Goal: Task Accomplishment & Management: Use online tool/utility

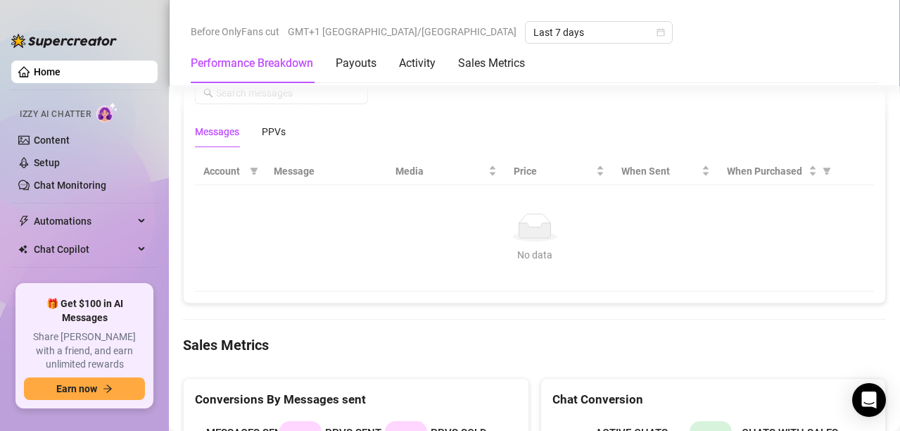
scroll to position [1315, 0]
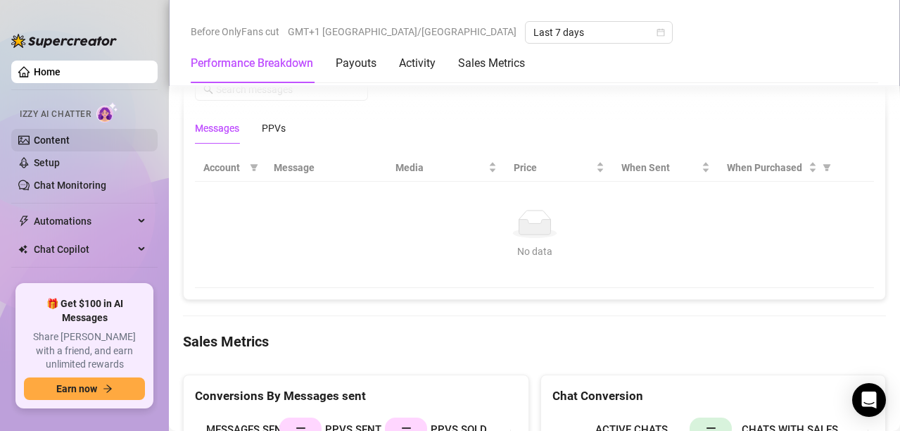
click at [70, 134] on link "Content" at bounding box center [52, 139] width 36 height 11
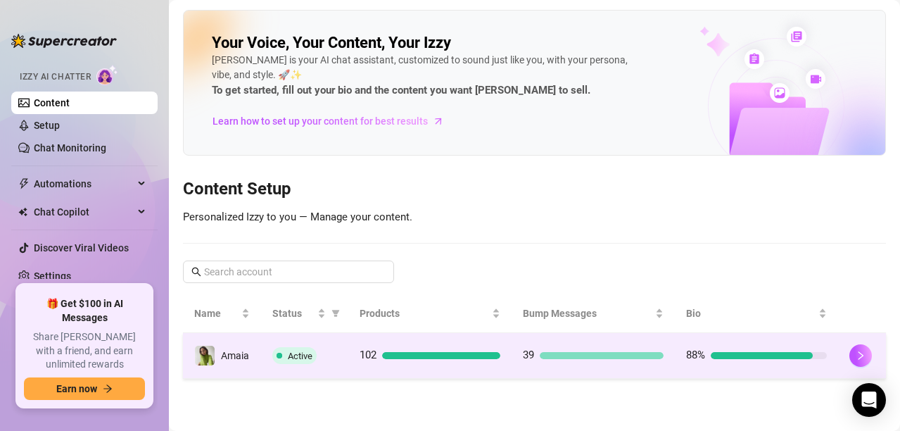
click at [340, 360] on td "Active" at bounding box center [304, 356] width 87 height 46
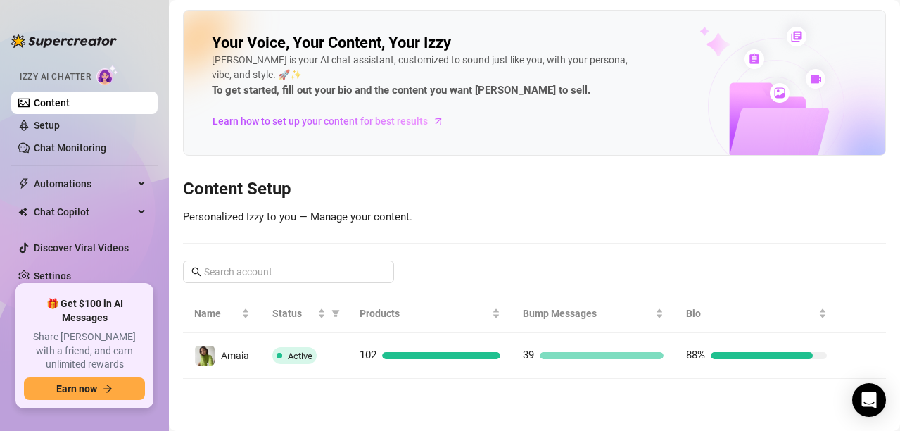
click at [340, 360] on main "Your Voice, Your Content, Your [PERSON_NAME] is your AI chat assistant, customi…" at bounding box center [534, 215] width 731 height 431
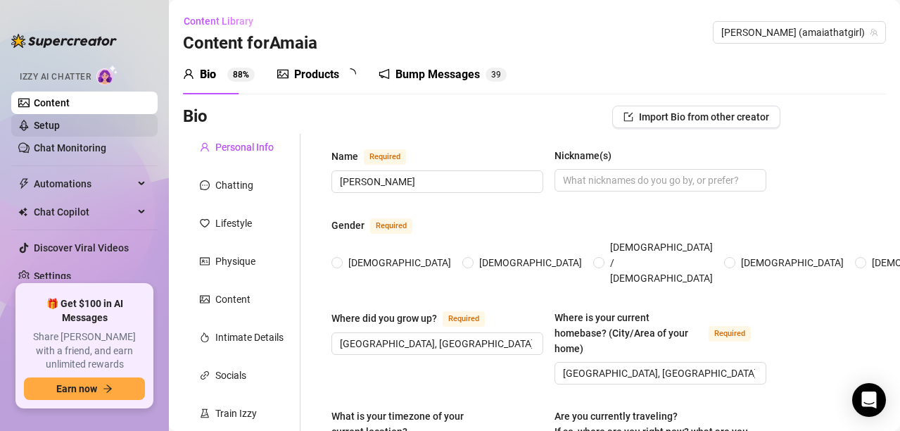
type input "[PERSON_NAME]"
type input "[GEOGRAPHIC_DATA], [GEOGRAPHIC_DATA]"
type textarea "[GEOGRAPHIC_DATA], [GEOGRAPHIC_DATA], studying"
type input "[DEMOGRAPHIC_DATA]"
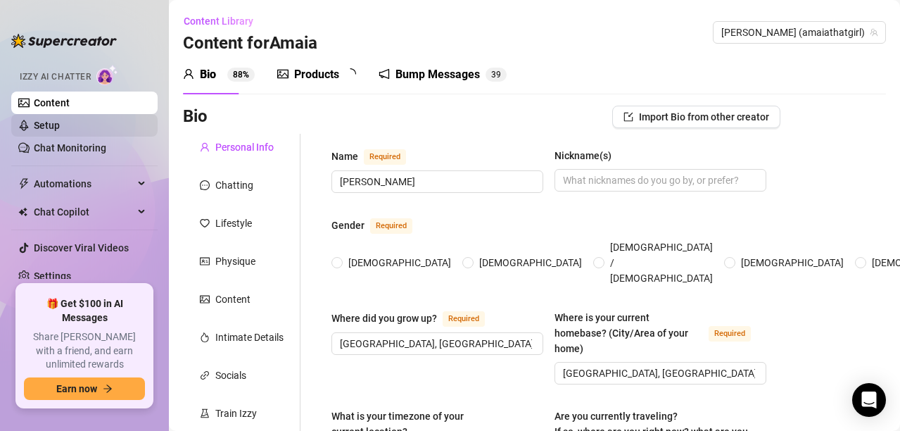
type input "single"
type input "No"
type input "I am currently studying in university"
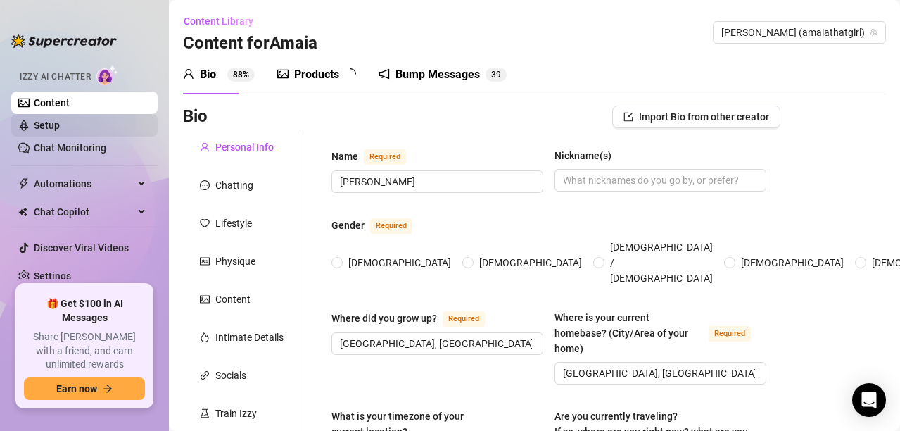
type input "I was a surgical instrumentation student"
type input "Undergraduate"
type input "[DEMOGRAPHIC_DATA]"
type input "I believe in [DEMOGRAPHIC_DATA], and I believe a lot in energies and vibrations."
type textarea "be financially free to achieve a stable life"
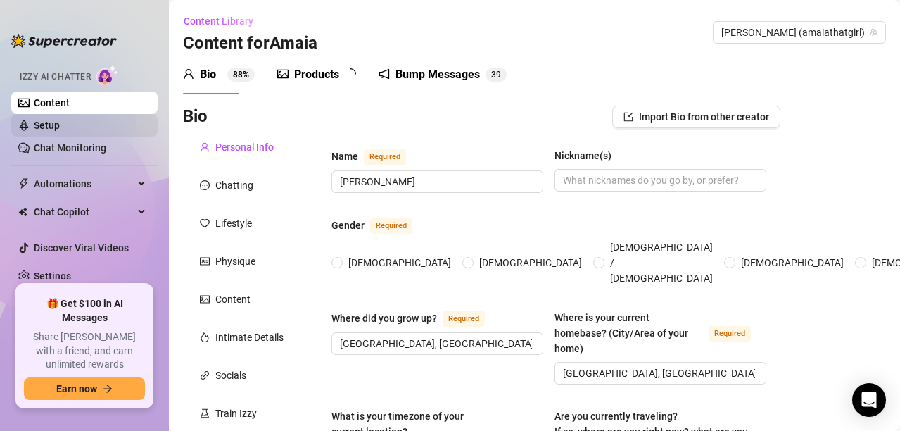
type textarea "Besides attending classes, I also work [DEMOGRAPHIC_DATA] as a nurse for four h…"
type textarea "I am characterized by a kind, romantic personality but also naughty and so I li…"
type textarea "I like to talk about energy"
type input "jajajaja"
type input "chill, lit"
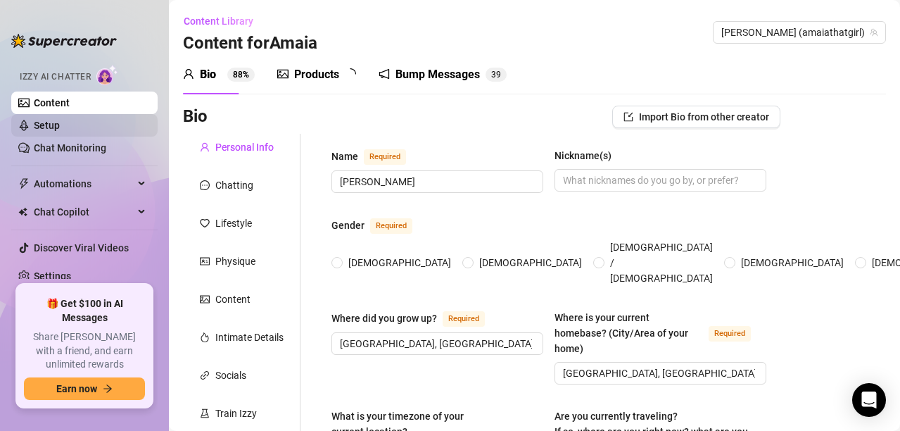
type input "💘🥰🙈😍😏♥️🥳🤭🤪🫦🔥🍑🍌🍼💦🍆😀"
type input "Satisfied, always wanting more"
type input "love, darling or whatever they decide"
type input "I don't want racist or violent messages"
radio input "true"
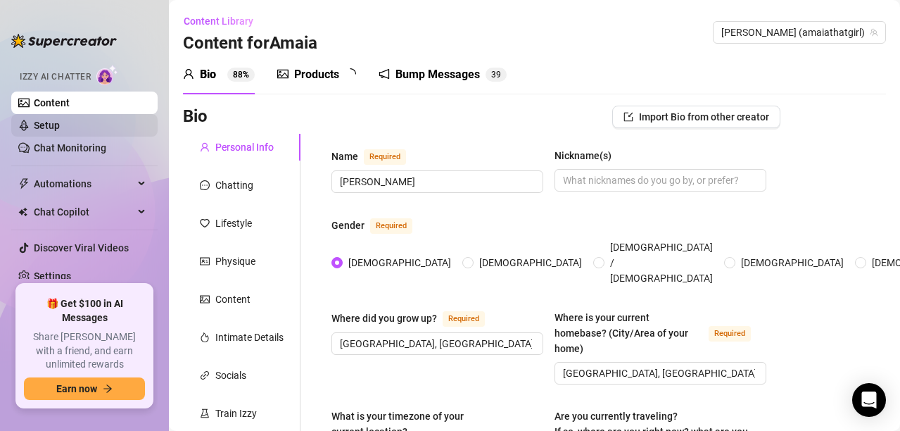
type input "[DATE]"
click at [251, 180] on div "Chatting" at bounding box center [234, 184] width 38 height 15
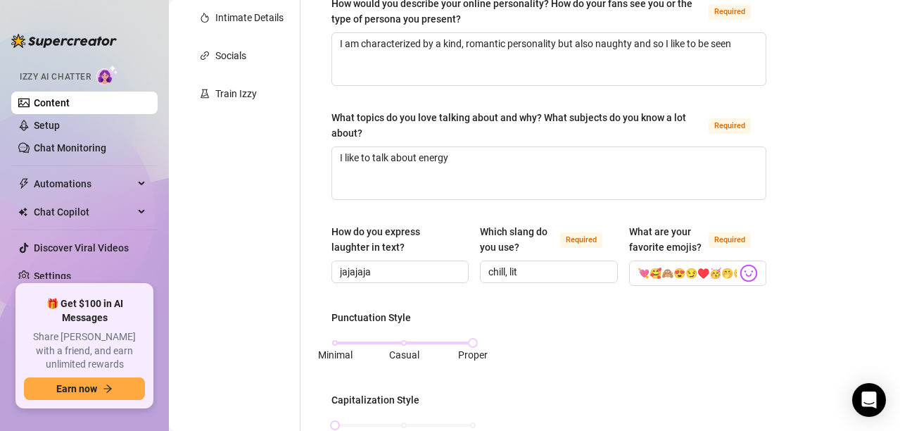
scroll to position [324, 0]
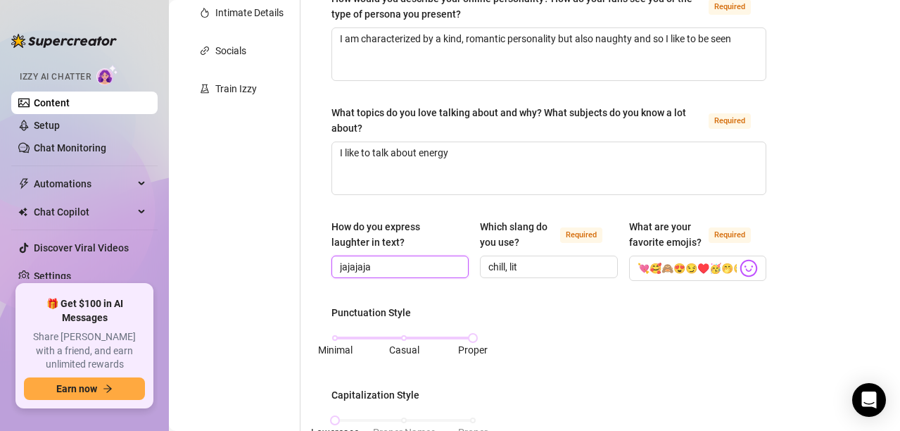
click at [364, 266] on input "jajajaja" at bounding box center [398, 266] width 117 height 15
type input "j"
type input "hahaha"
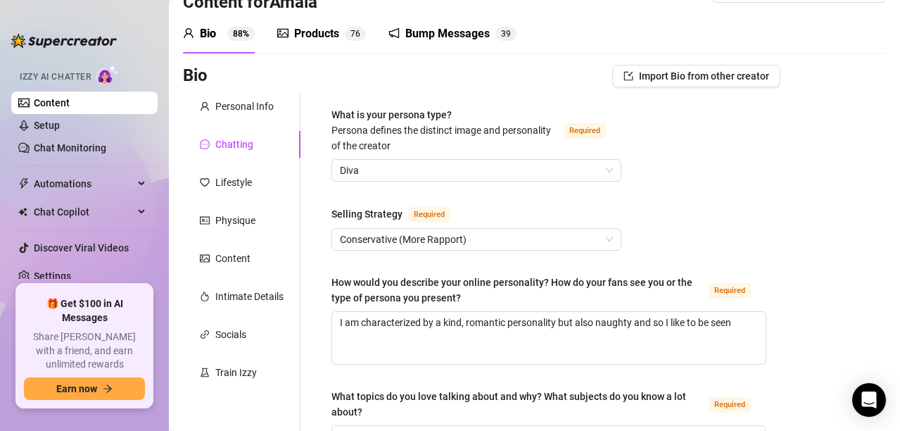
scroll to position [40, 0]
click at [241, 365] on div "Train Izzy" at bounding box center [236, 372] width 42 height 15
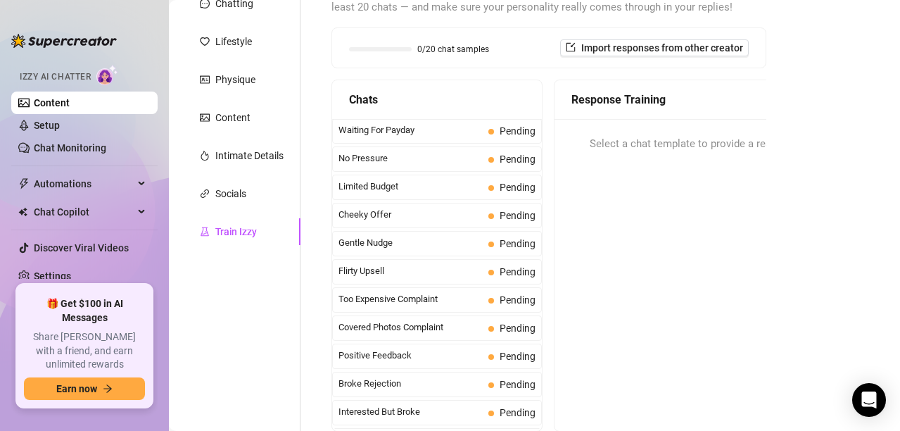
scroll to position [181, 0]
click at [488, 137] on span "Pending" at bounding box center [511, 131] width 47 height 15
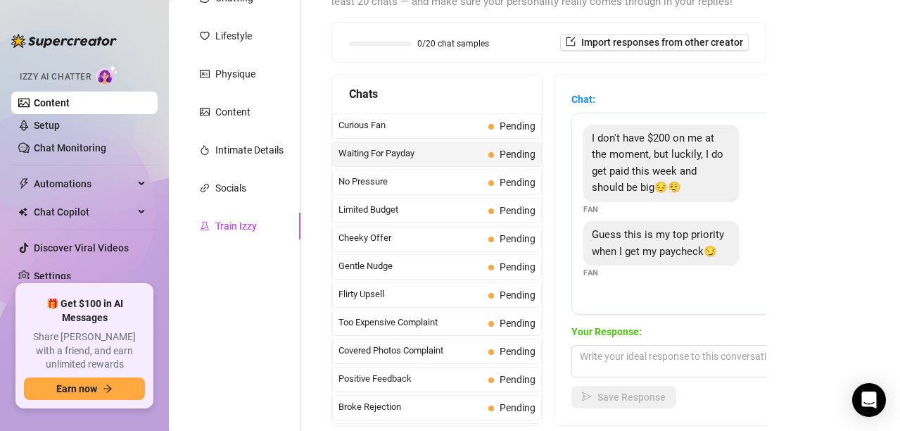
scroll to position [184, 0]
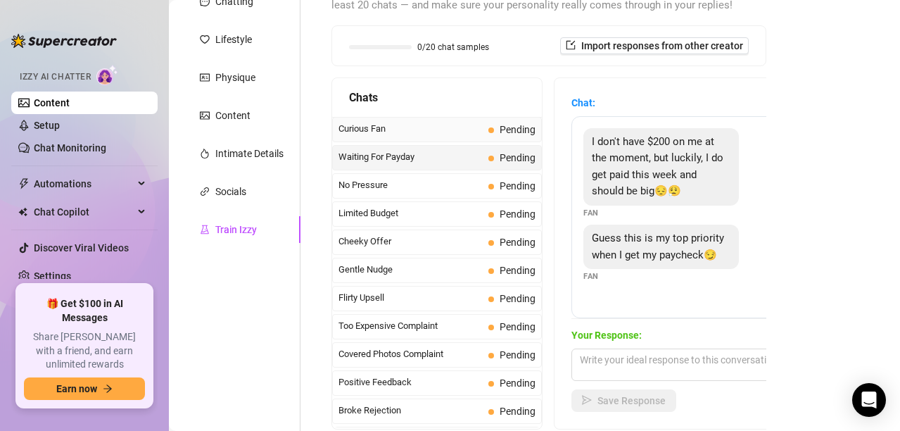
click at [499, 130] on span "Pending" at bounding box center [517, 129] width 36 height 11
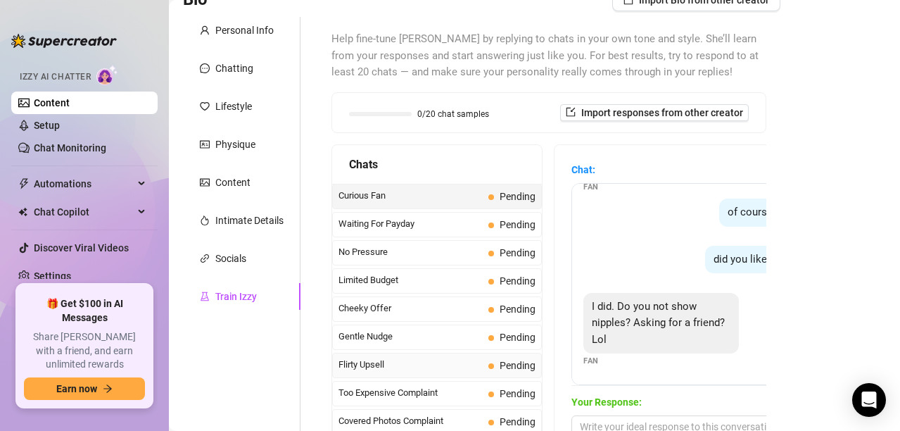
scroll to position [103, 0]
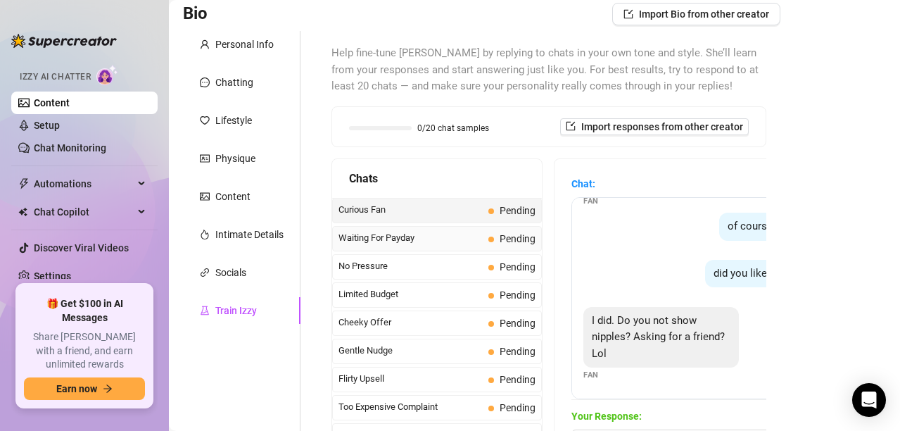
click at [444, 236] on span "Waiting For Payday" at bounding box center [410, 238] width 144 height 14
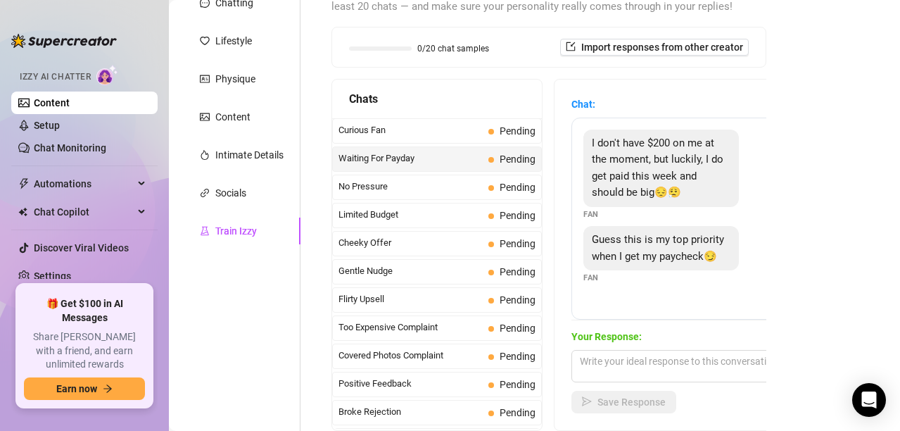
scroll to position [201, 0]
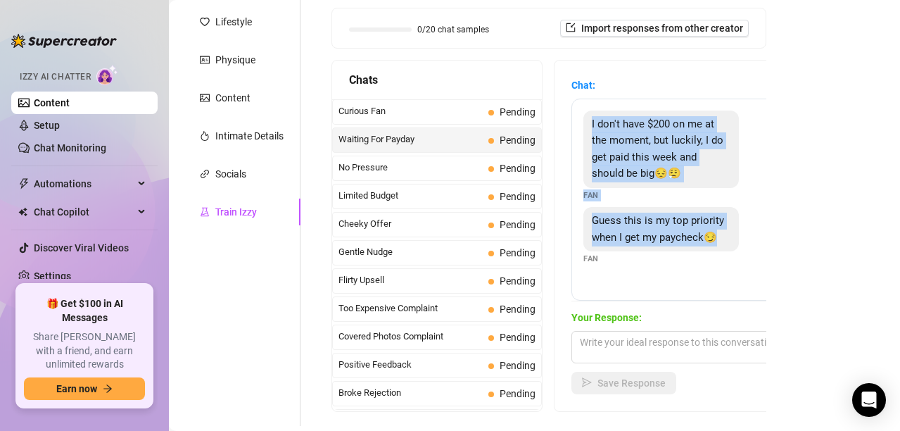
drag, startPoint x: 589, startPoint y: 125, endPoint x: 714, endPoint y: 248, distance: 175.6
click at [714, 248] on div "I don't have $200 on me at the moment, but luckily, I do get paid this week and…" at bounding box center [694, 199] width 246 height 202
copy div "I don't have $200 on me at the moment, but luckily, I do get paid this week and…"
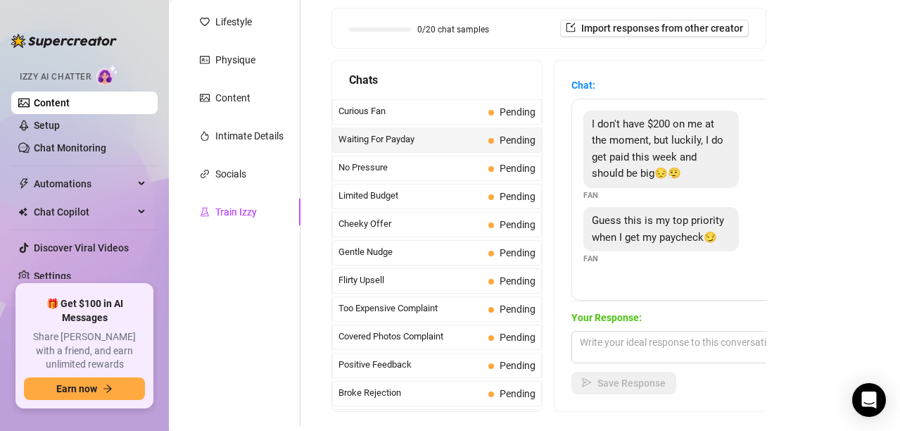
click at [237, 314] on div "Personal Info Chatting Lifestyle Physique Content Intimate Details Socials Trai…" at bounding box center [241, 178] width 117 height 493
click at [597, 336] on textarea at bounding box center [694, 347] width 246 height 32
paste textarea "Mmm I love hearing I’m at the top of your priorities 😏 I’ll be waiting for you …"
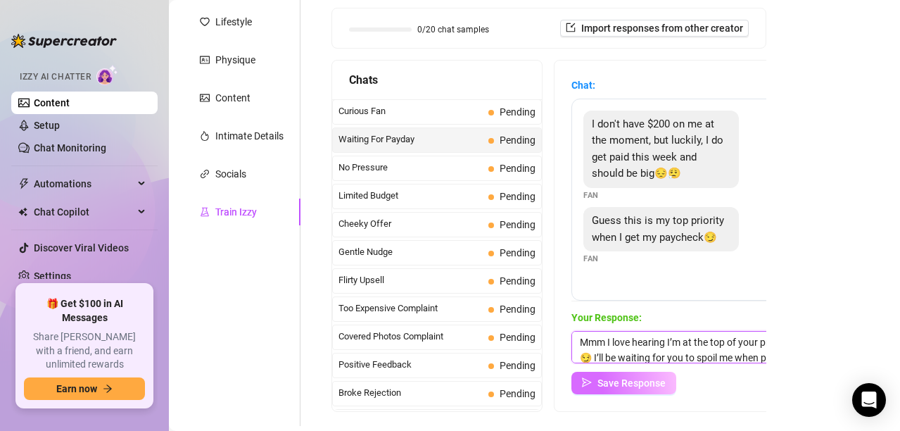
scroll to position [16, 0]
type textarea "Mmm I love hearing I’m at the top of your priorities 😏 I’ll be waiting for you …"
click at [653, 385] on span "Save Response" at bounding box center [631, 382] width 68 height 11
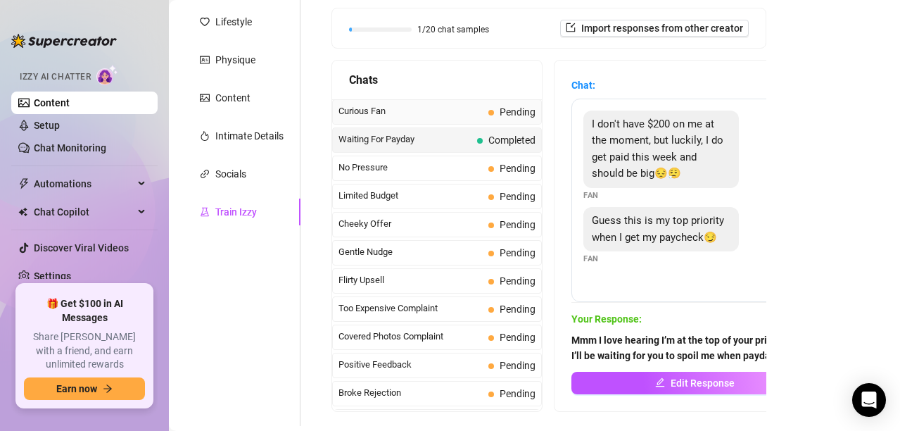
click at [488, 110] on span "Pending" at bounding box center [511, 111] width 47 height 15
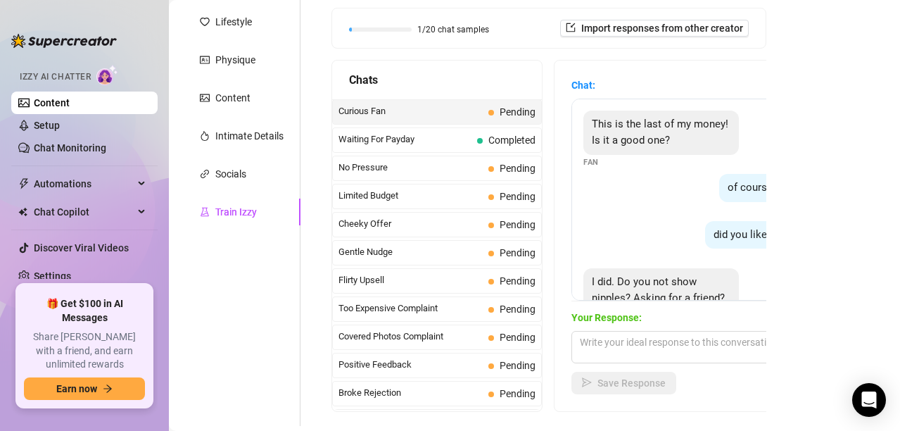
scroll to position [60, 0]
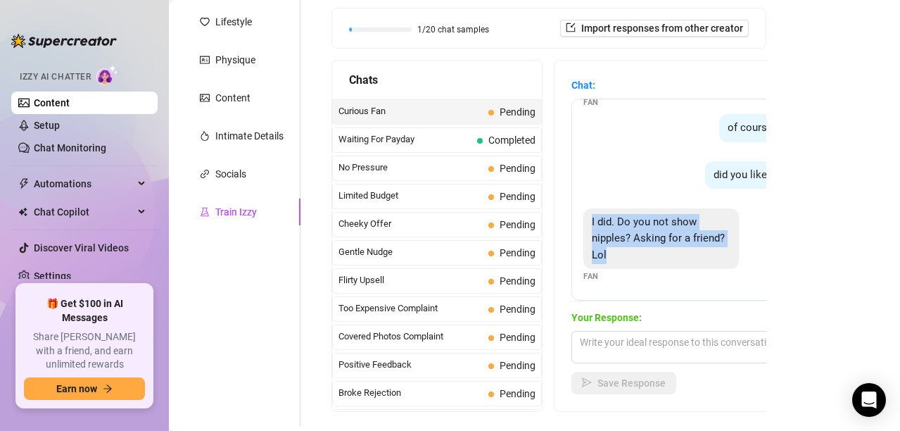
drag, startPoint x: 591, startPoint y: 224, endPoint x: 647, endPoint y: 247, distance: 60.9
click at [647, 247] on div "I did. Do you not show nipples? Asking for a friend? Lol" at bounding box center [660, 238] width 155 height 61
copy span "I did. Do you not show nipples? Asking for a friend? Lol"
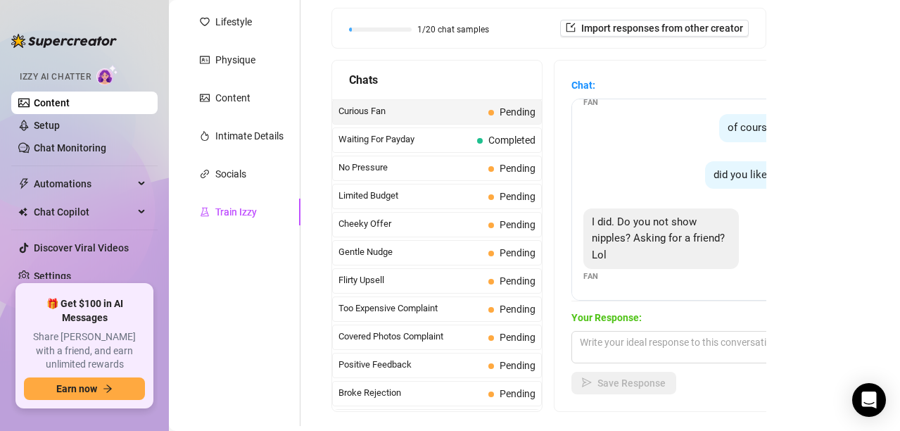
click at [257, 286] on div "Personal Info Chatting Lifestyle Physique Content Intimate Details Socials Trai…" at bounding box center [241, 178] width 117 height 493
click at [587, 342] on textarea at bounding box center [694, 347] width 246 height 32
paste textarea "Haha tell your ‘friend’ I like keeping some things a little mysterious 😘 makes …"
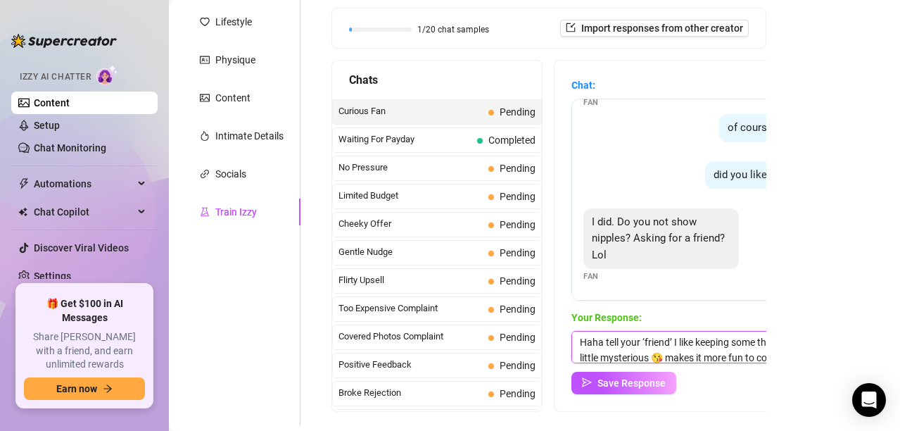
scroll to position [16, 0]
type textarea "Haha tell your ‘friend’ I like keeping some things a little mysterious 😘 makes …"
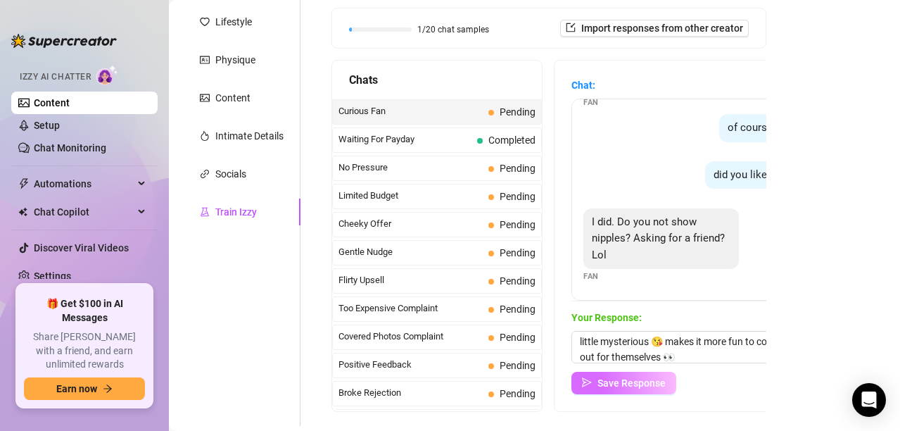
click at [610, 377] on span "Save Response" at bounding box center [631, 382] width 68 height 11
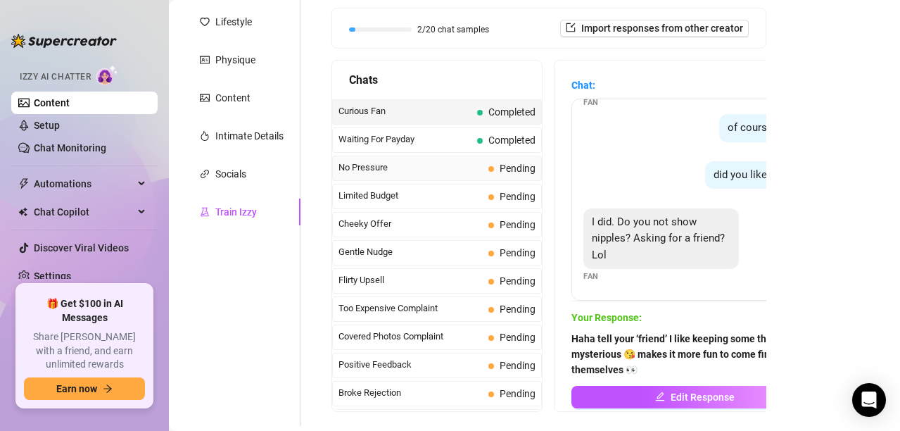
click at [500, 165] on span "Pending" at bounding box center [517, 168] width 36 height 11
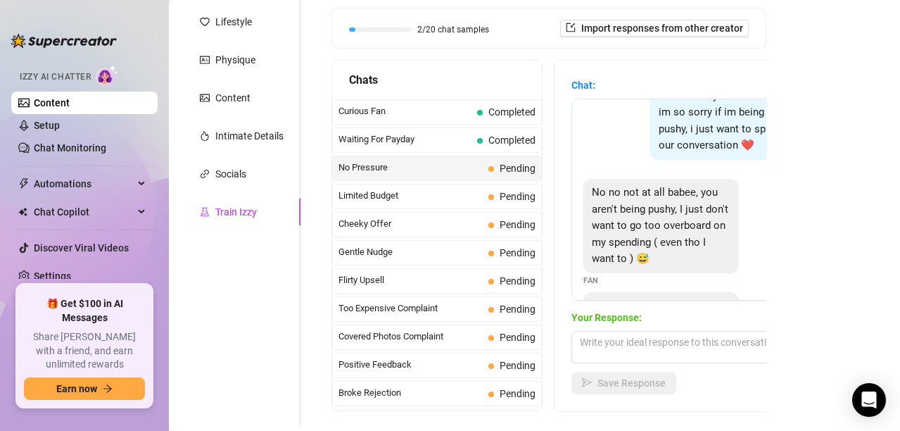
scroll to position [35, 0]
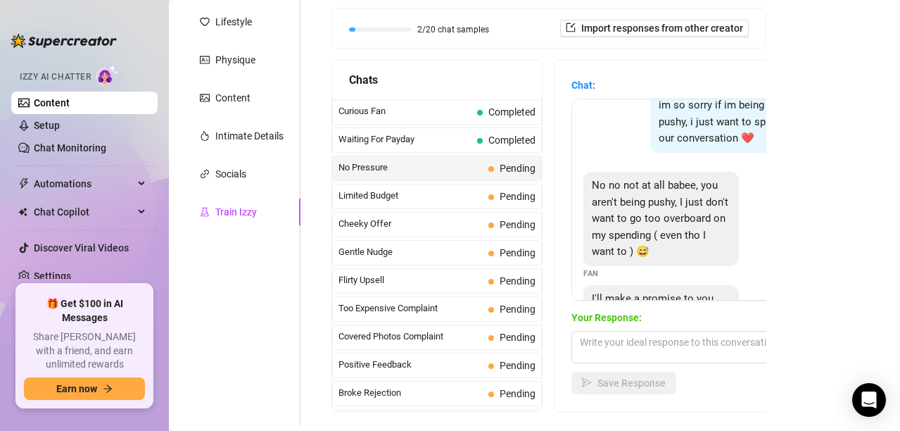
drag, startPoint x: 588, startPoint y: 198, endPoint x: 685, endPoint y: 268, distance: 119.3
click at [685, 266] on div "No no not at all babee, you aren't being pushy, I just don't want to go too ove…" at bounding box center [660, 219] width 155 height 94
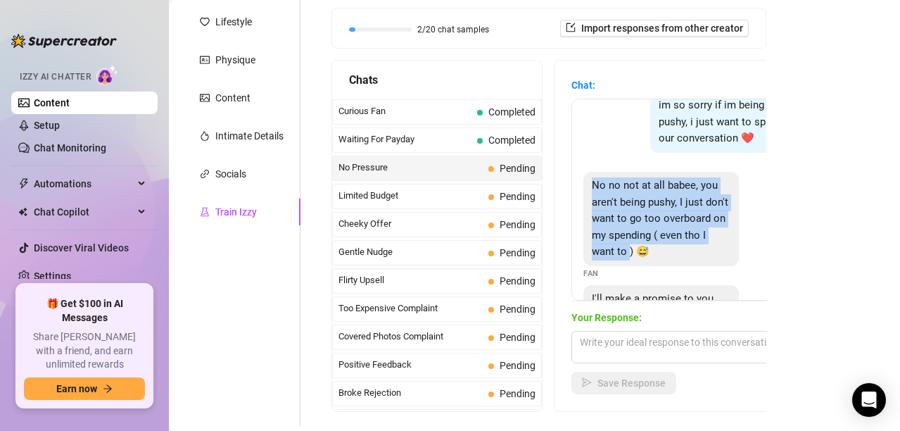
copy span "No no not at all babee, you aren't being pushy, I just don't want to go too ove…"
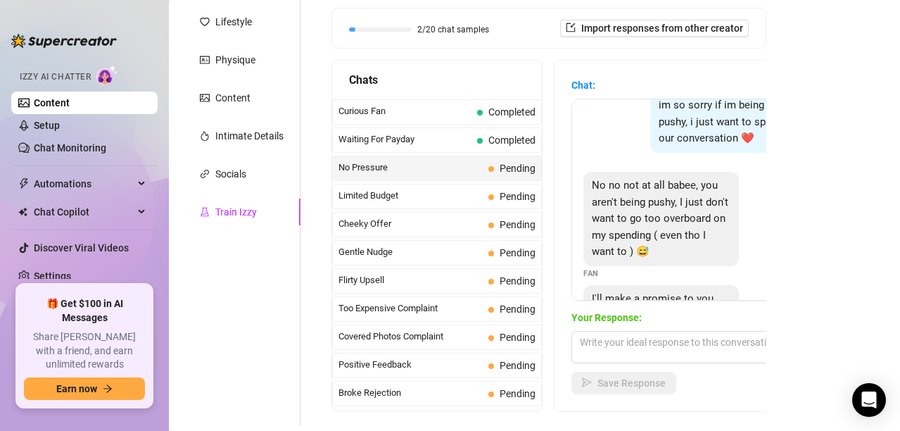
click at [284, 390] on div "Personal Info Chatting Lifestyle Physique Content Intimate Details Socials Trai…" at bounding box center [241, 178] width 117 height 493
click at [602, 341] on textarea at bounding box center [694, 347] width 246 height 32
paste textarea "Aww you’re so cute 😘 I’d never want you to feel like you’re overdoing it… but I…"
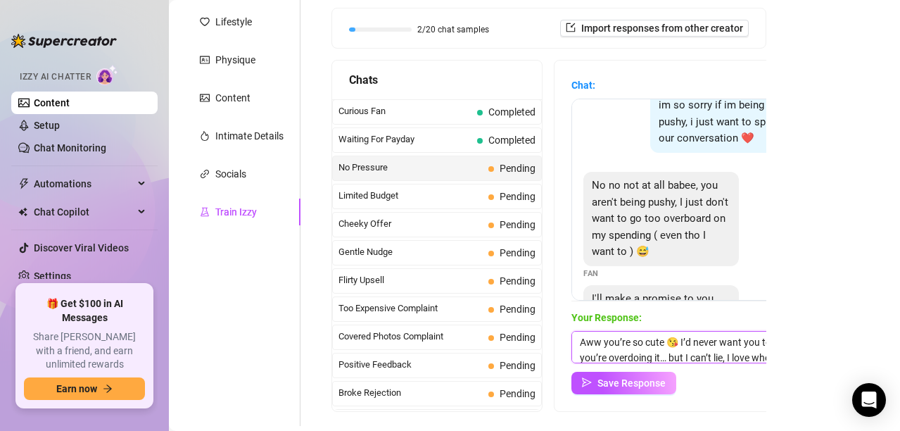
scroll to position [16, 0]
type textarea "Aww you’re so cute 😘 I’d never want you to feel like you’re overdoing it… but I…"
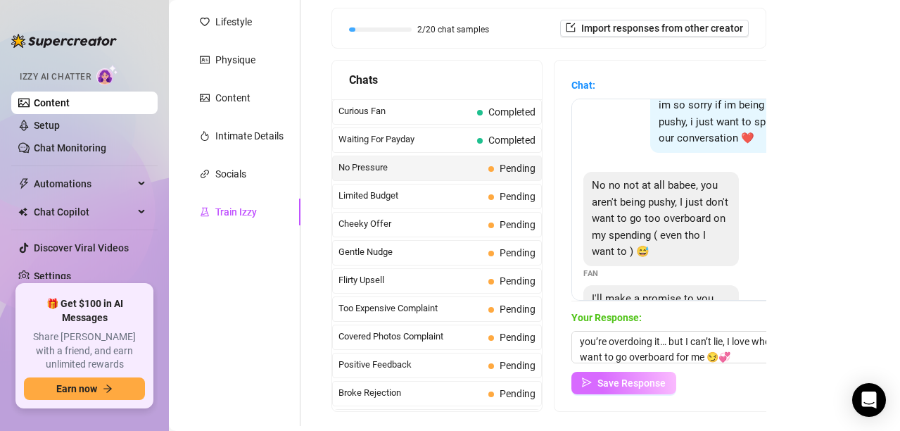
click at [647, 390] on button "Save Response" at bounding box center [623, 382] width 105 height 23
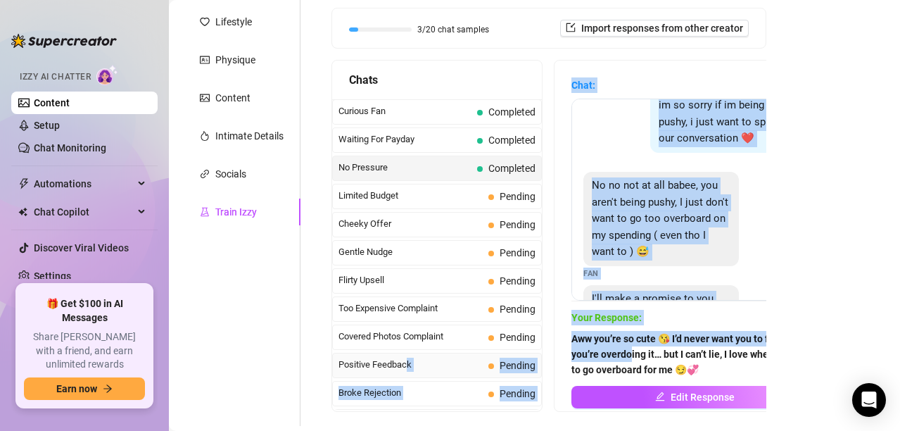
drag, startPoint x: 632, startPoint y: 357, endPoint x: 407, endPoint y: 364, distance: 225.3
click at [407, 364] on div "Chats Curious Fan Completed Waiting For Payday Completed No Pressure Completed …" at bounding box center [548, 236] width 435 height 352
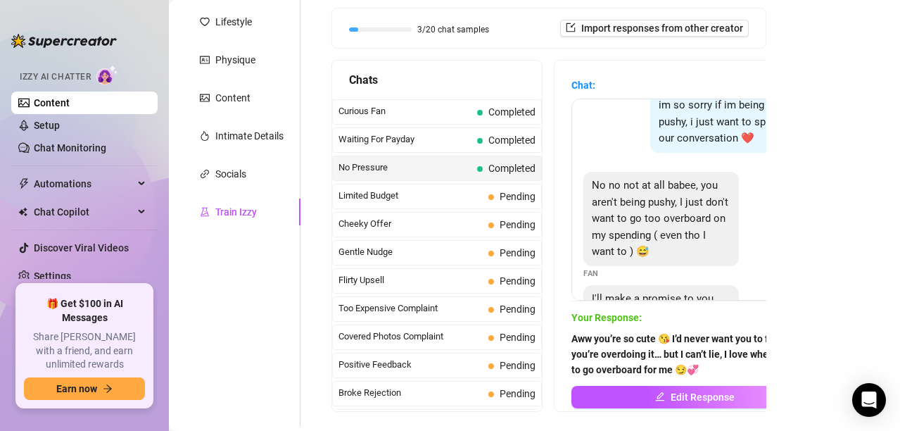
click at [202, 312] on div "Personal Info Chatting Lifestyle Physique Content Intimate Details Socials Trai…" at bounding box center [241, 178] width 117 height 493
click at [509, 194] on span "Pending" at bounding box center [517, 196] width 36 height 11
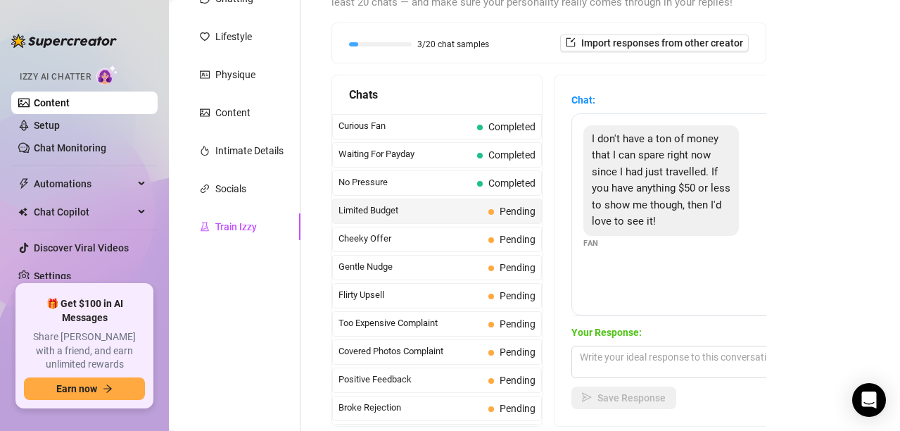
scroll to position [186, 0]
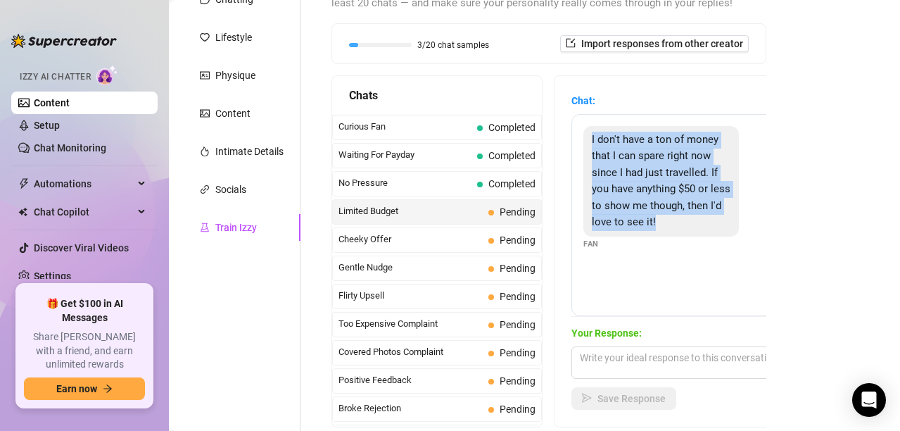
drag, startPoint x: 592, startPoint y: 139, endPoint x: 685, endPoint y: 222, distance: 124.1
click at [685, 222] on div "I don't have a ton of money that I can spare right now since I had just travell…" at bounding box center [660, 181] width 155 height 110
copy span "I don't have a ton of money that I can spare right now since I had just travell…"
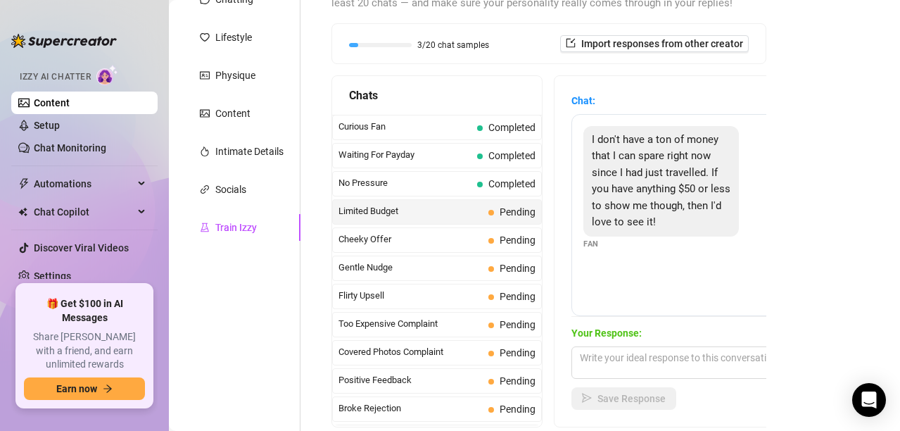
click at [201, 307] on div "Personal Info Chatting Lifestyle Physique Content Intimate Details Socials Trai…" at bounding box center [241, 194] width 117 height 493
click at [597, 358] on textarea at bounding box center [694, 362] width 246 height 32
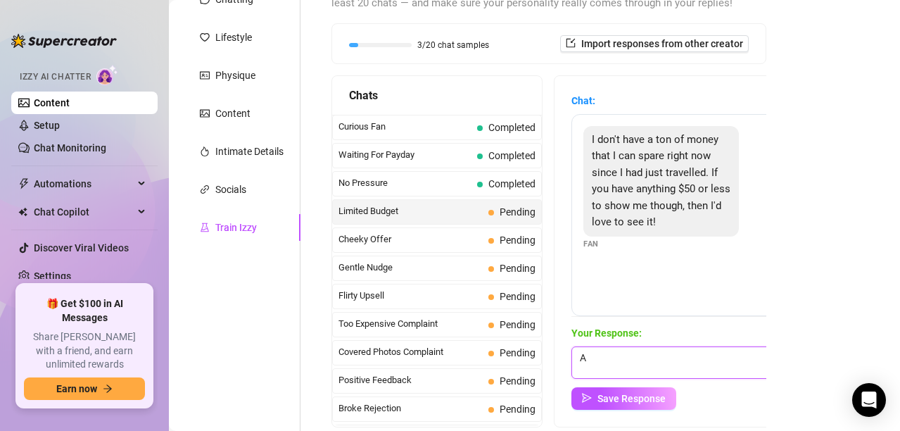
paste textarea "ww I totally get it babe 💕 I’ve got some sexy little treats under $50 that will…"
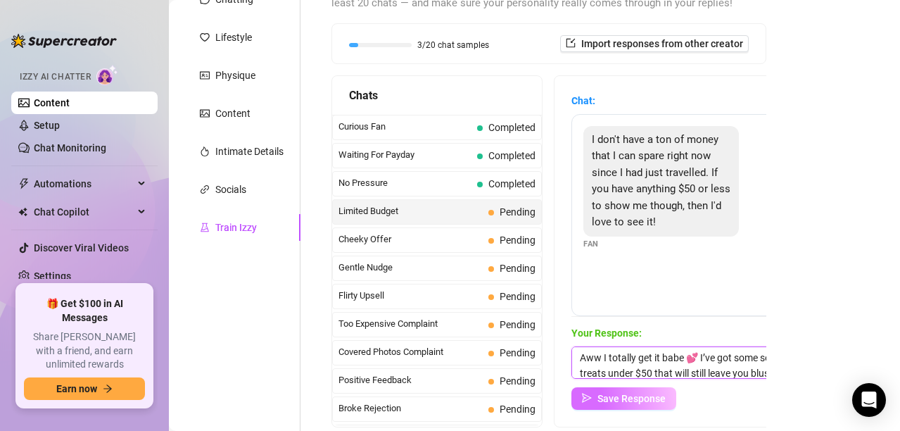
type textarea "Aww I totally get it babe 💕 I’ve got some sexy little treats under $50 that wil…"
click at [600, 397] on span "Save Response" at bounding box center [631, 398] width 68 height 11
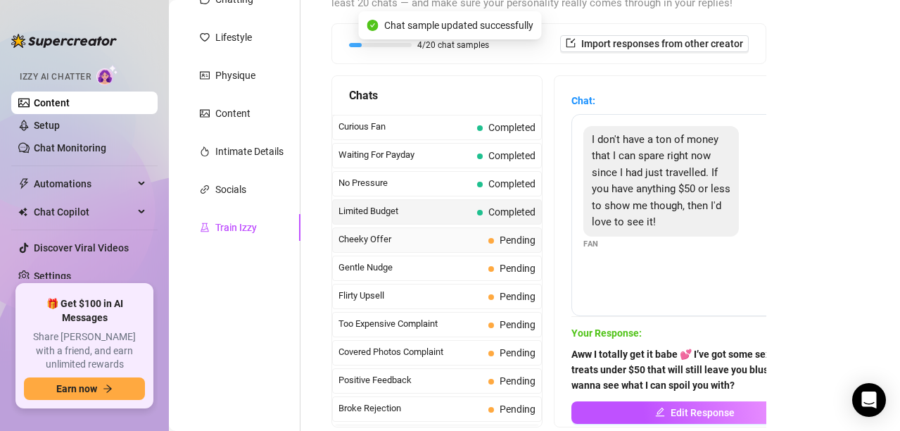
click at [488, 246] on span "Pending" at bounding box center [511, 239] width 47 height 15
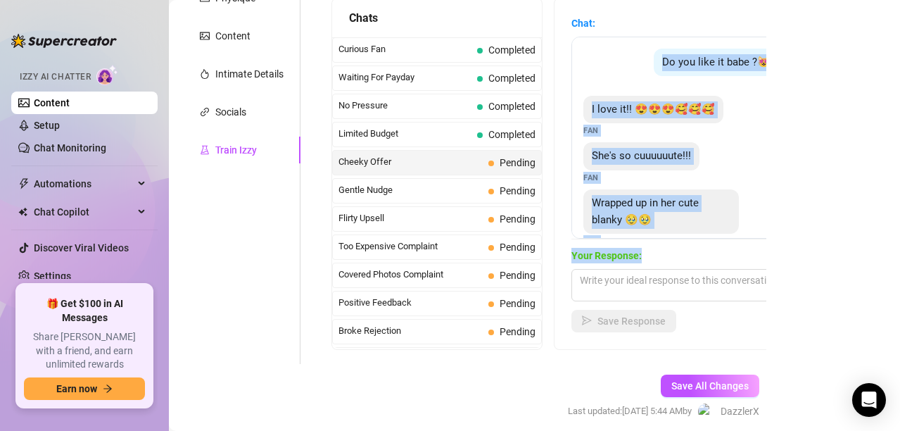
scroll to position [265, 0]
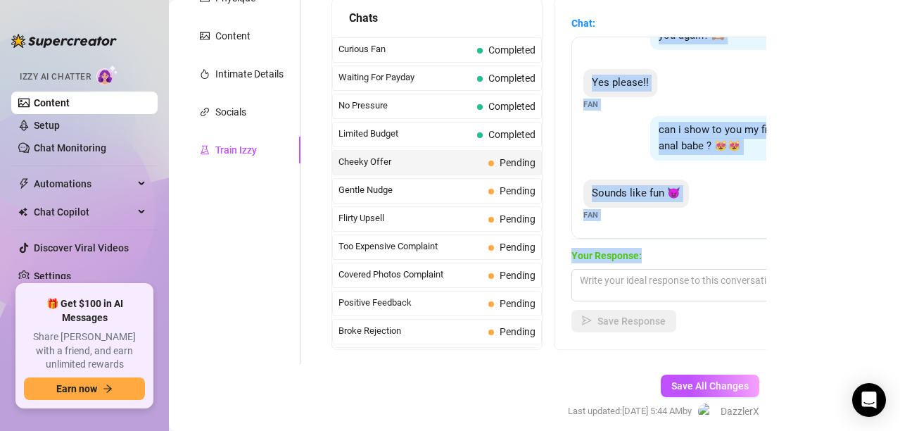
drag, startPoint x: 623, startPoint y: 59, endPoint x: 741, endPoint y: 246, distance: 221.3
click at [741, 246] on div "Chat: Do you like it babe ?😻😻😻 Creator I love it!! 😍😍😍🥰🥰🥰 Fan She's so cuuuuuut…" at bounding box center [694, 173] width 246 height 317
copy div "Do you like it babe ?😻😻😻 Creator I love it!! 😍😍😍🥰🥰🥰 Fan She's so cuuuuuute!!! F…"
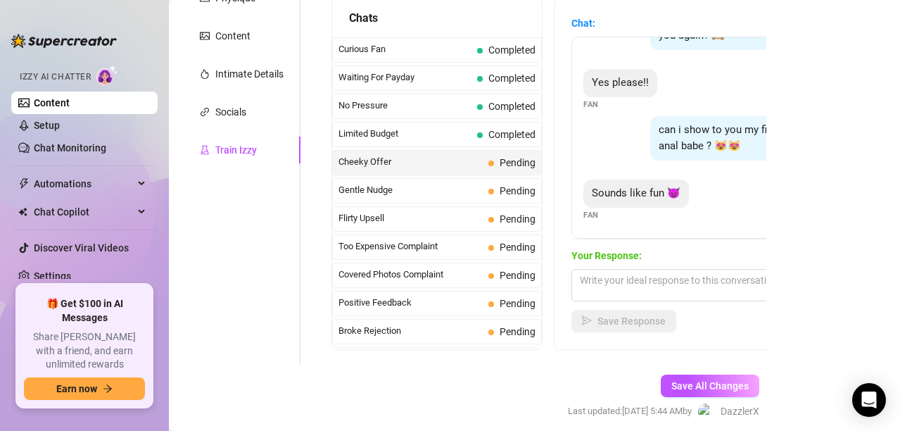
click at [271, 179] on div "Personal Info Chatting Lifestyle Physique Content Intimate Details Socials Trai…" at bounding box center [241, 117] width 117 height 493
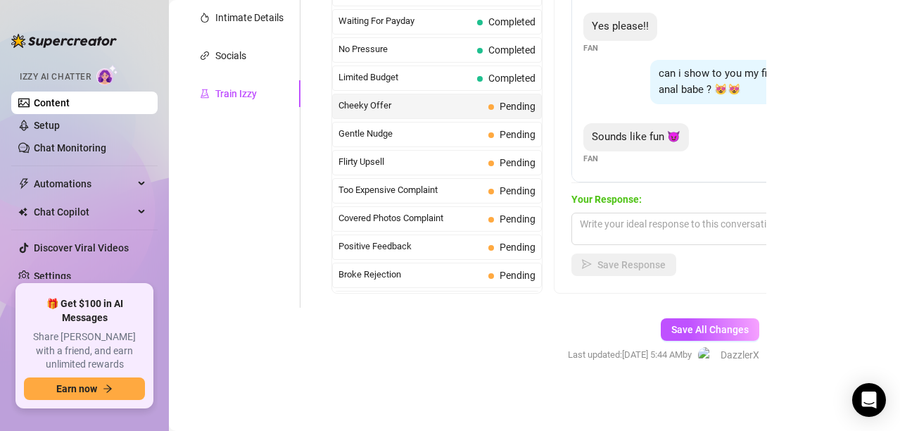
click at [699, 127] on div "Sounds like fun 😈 Fan" at bounding box center [694, 144] width 222 height 42
click at [408, 110] on span "Cheeky Offer" at bounding box center [410, 105] width 144 height 14
click at [427, 129] on span "Gentle Nudge" at bounding box center [410, 134] width 144 height 14
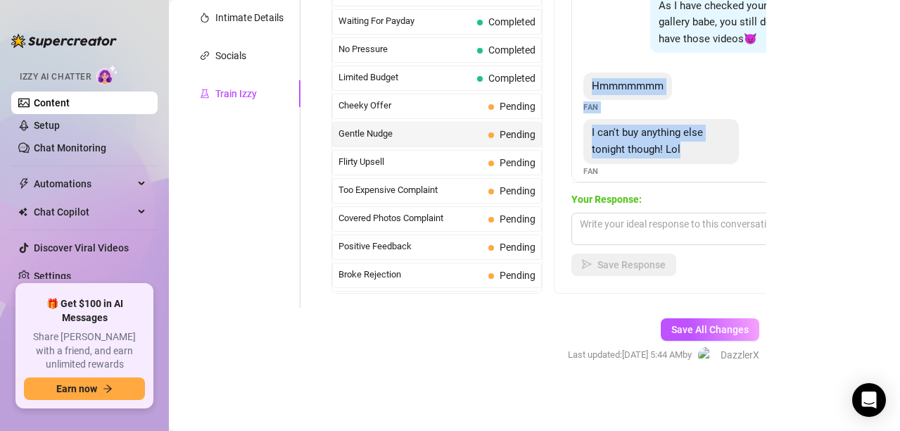
drag, startPoint x: 592, startPoint y: 81, endPoint x: 686, endPoint y: 149, distance: 116.4
click at [686, 149] on div "As I have checked your gallery babe, you still don't have those videos😈 Creator…" at bounding box center [694, 81] width 246 height 202
copy div "Hmmmmmmm Fan I can't buy anything else tonight though! Lol"
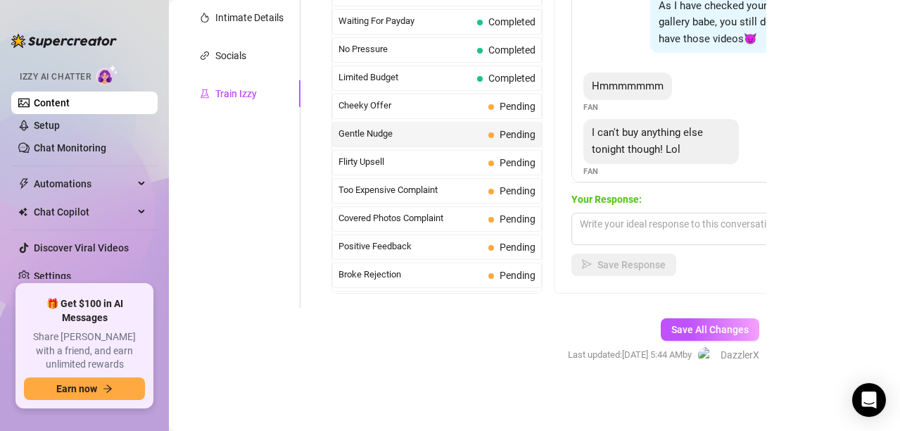
click at [295, 312] on form "Personal Info Chatting Lifestyle Physique Content Intimate Details Socials Trai…" at bounding box center [481, 101] width 597 height 574
click at [603, 222] on textarea at bounding box center [694, 228] width 246 height 32
paste textarea "Haha that’s okay babe 😘 I’ll let you off the hook tonight… but just know I’ll b…"
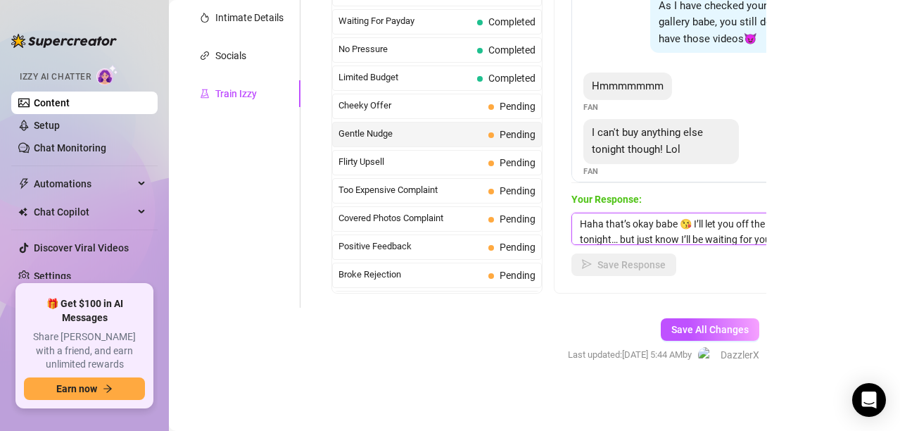
scroll to position [16, 0]
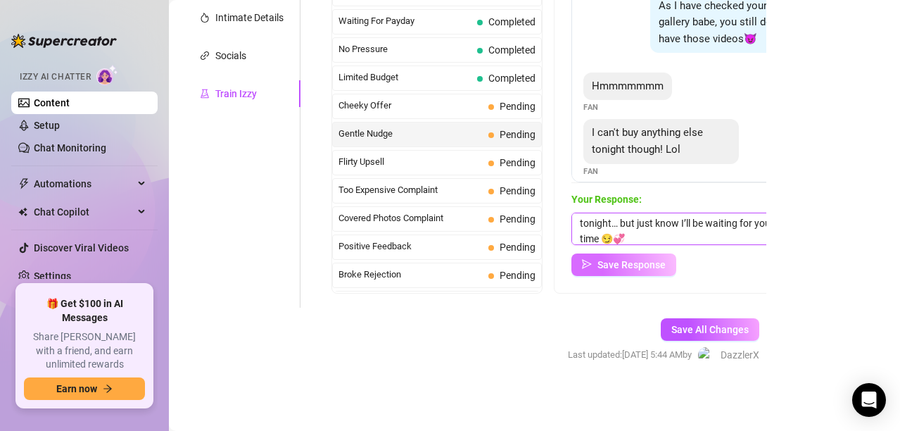
type textarea "Haha that’s okay babe 😘 I’ll let you off the hook tonight… but just know I’ll b…"
click at [620, 257] on button "Save Response" at bounding box center [623, 264] width 105 height 23
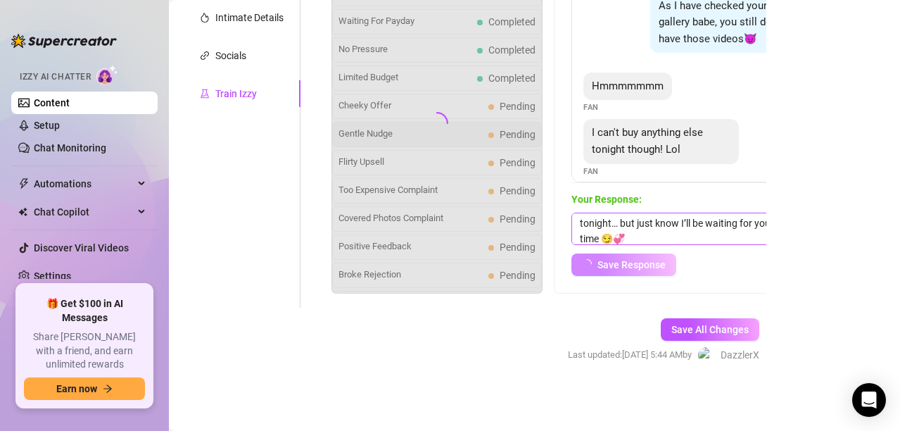
scroll to position [0, 0]
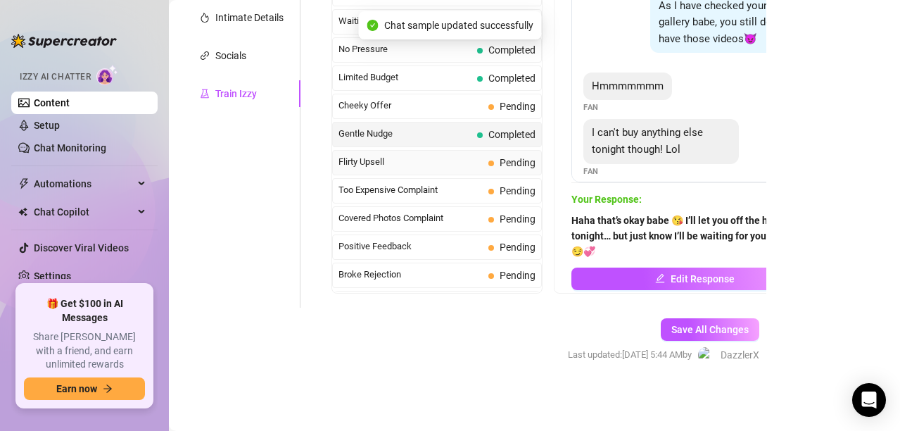
click at [490, 170] on div "Flirty Upsell Pending" at bounding box center [437, 162] width 210 height 25
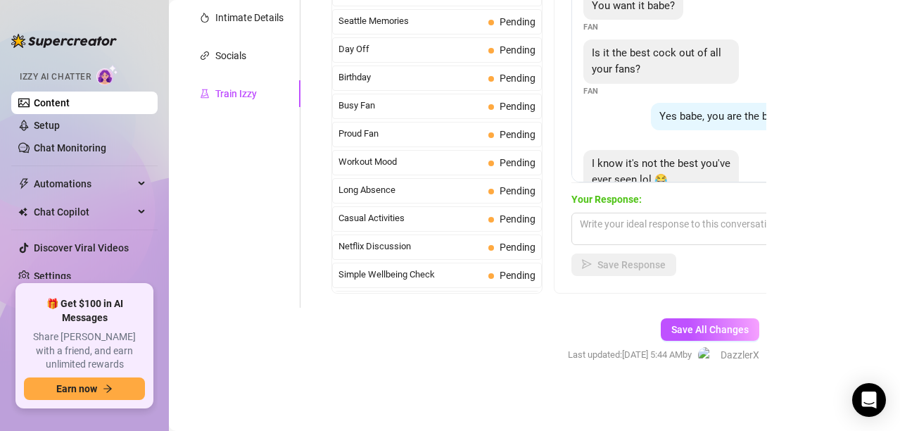
scroll to position [1263, 0]
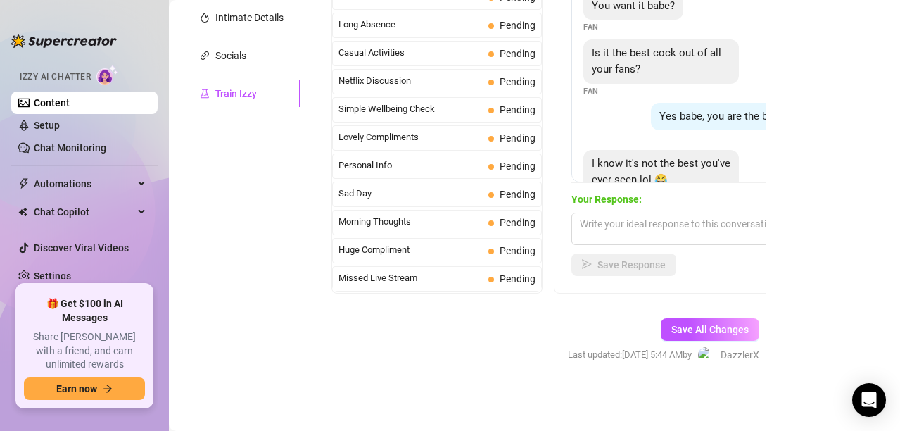
click at [244, 216] on div "Personal Info Chatting Lifestyle Physique Content Intimate Details Socials Trai…" at bounding box center [241, 60] width 117 height 493
click at [234, 56] on div "Socials" at bounding box center [230, 55] width 31 height 15
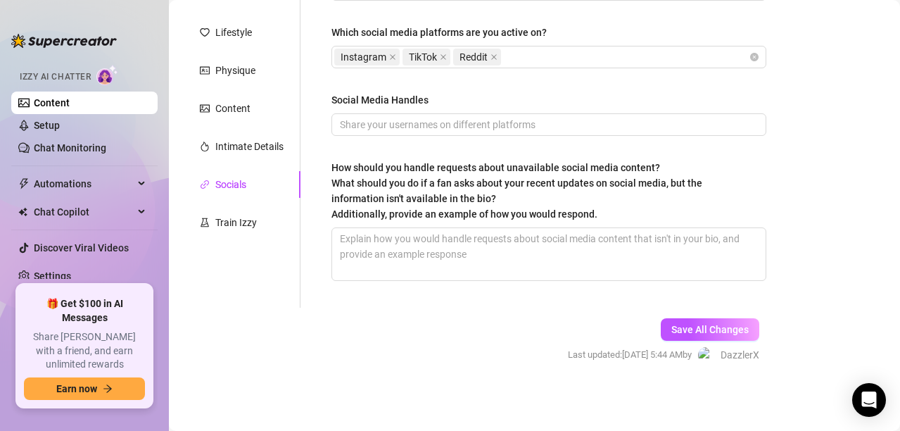
scroll to position [191, 0]
click at [255, 145] on div "Intimate Details" at bounding box center [249, 146] width 68 height 15
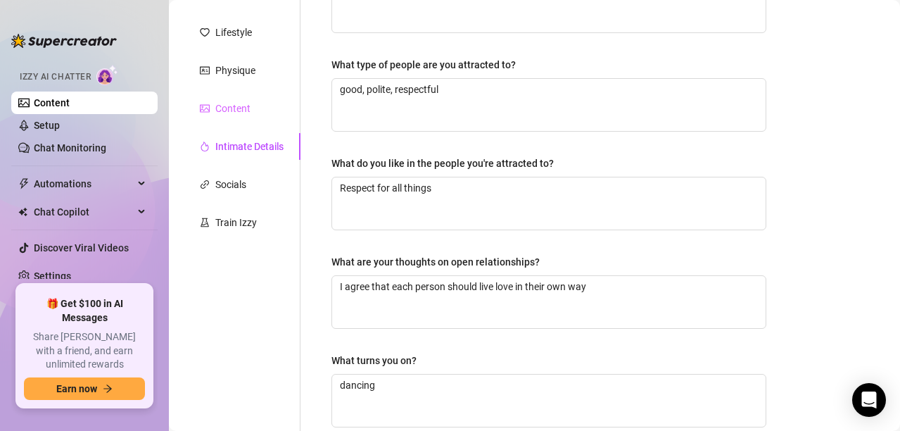
drag, startPoint x: 273, startPoint y: 114, endPoint x: 291, endPoint y: 114, distance: 17.6
click at [291, 114] on div "Content" at bounding box center [241, 108] width 117 height 27
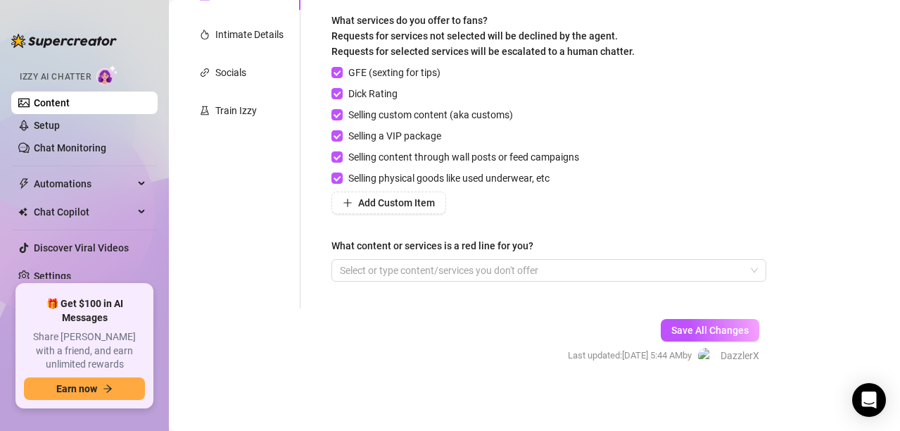
scroll to position [0, 0]
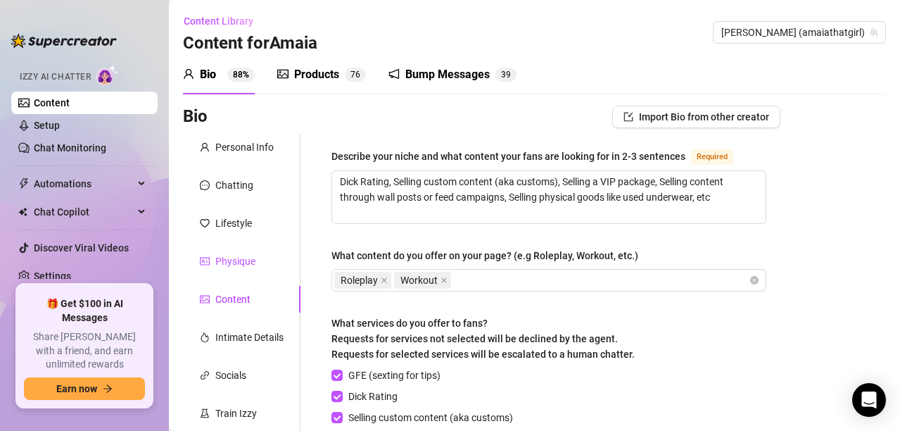
click at [231, 261] on div "Physique" at bounding box center [235, 260] width 40 height 15
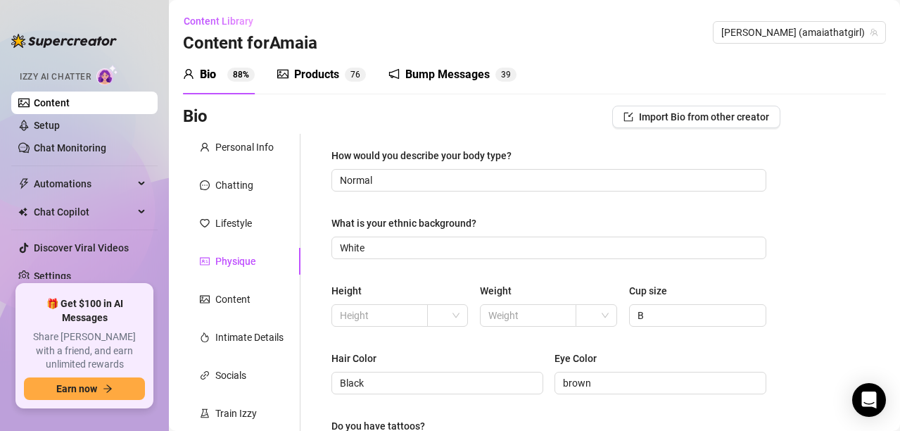
click at [230, 236] on div "Personal Info Chatting Lifestyle Physique Content Intimate Details Socials Trai…" at bounding box center [241, 381] width 117 height 495
click at [234, 225] on div "Lifestyle" at bounding box center [233, 222] width 37 height 15
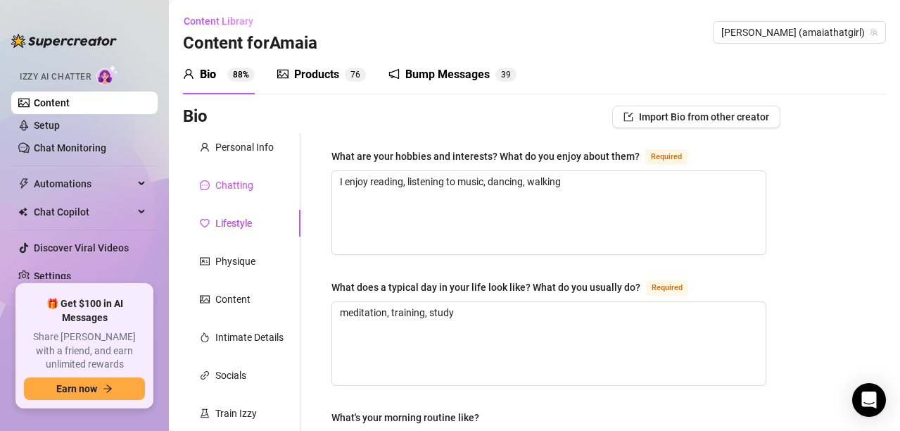
click at [231, 191] on div "Chatting" at bounding box center [234, 184] width 38 height 15
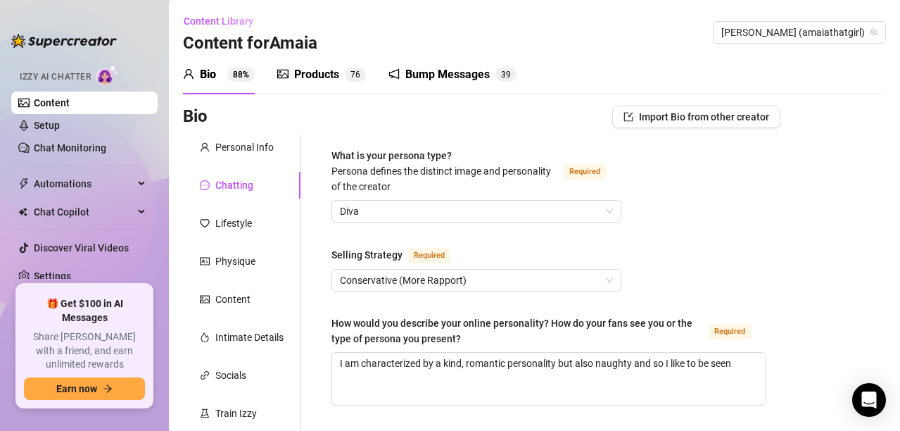
click at [318, 72] on div "Products" at bounding box center [316, 74] width 45 height 17
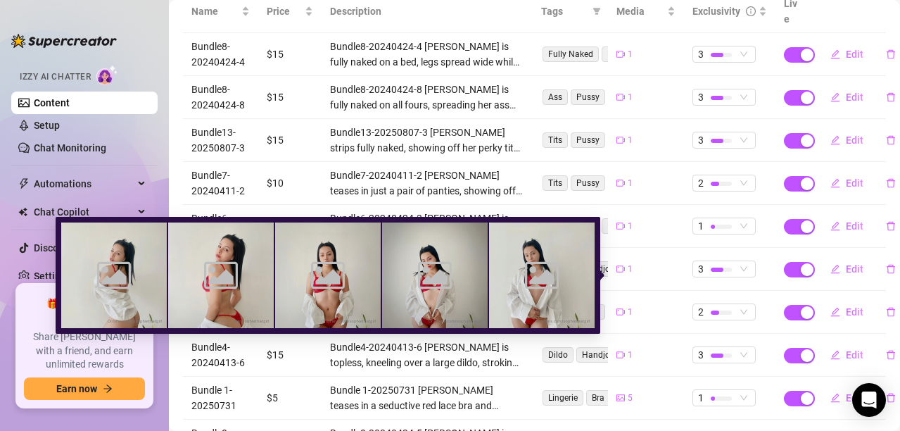
scroll to position [308, 0]
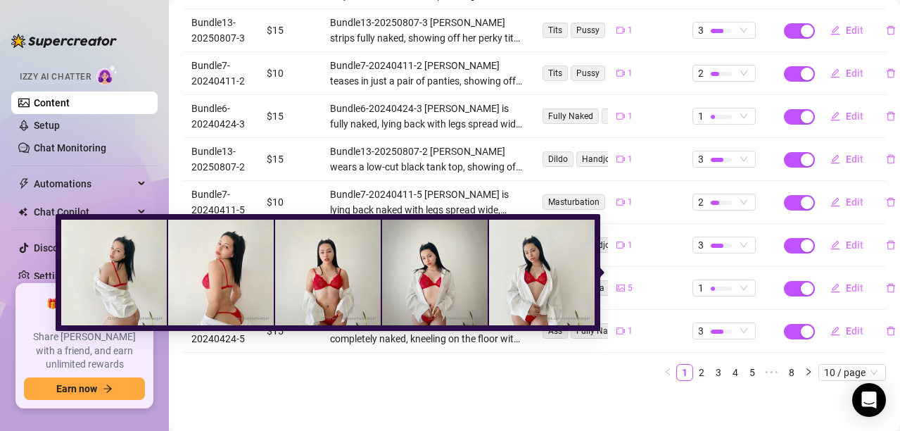
click at [569, 277] on img at bounding box center [542, 272] width 106 height 106
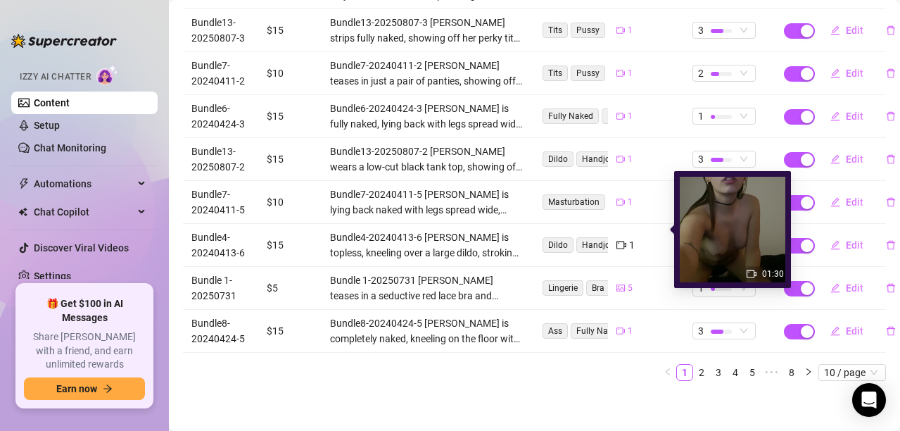
click at [762, 210] on img at bounding box center [733, 230] width 106 height 106
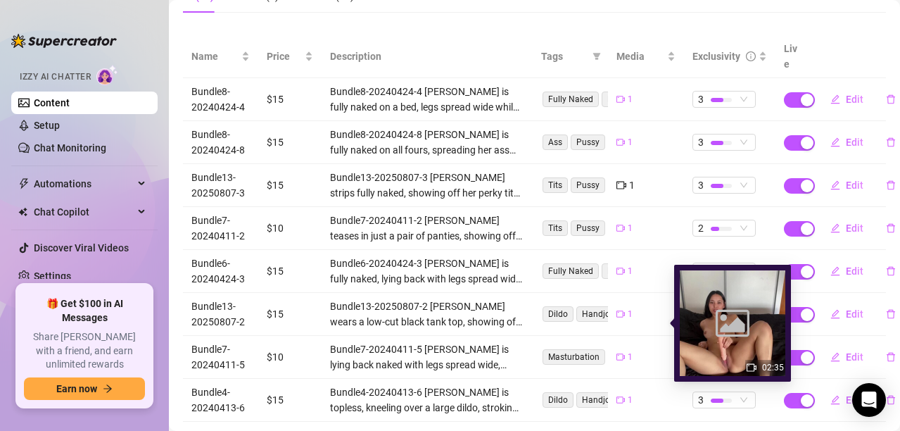
scroll to position [0, 0]
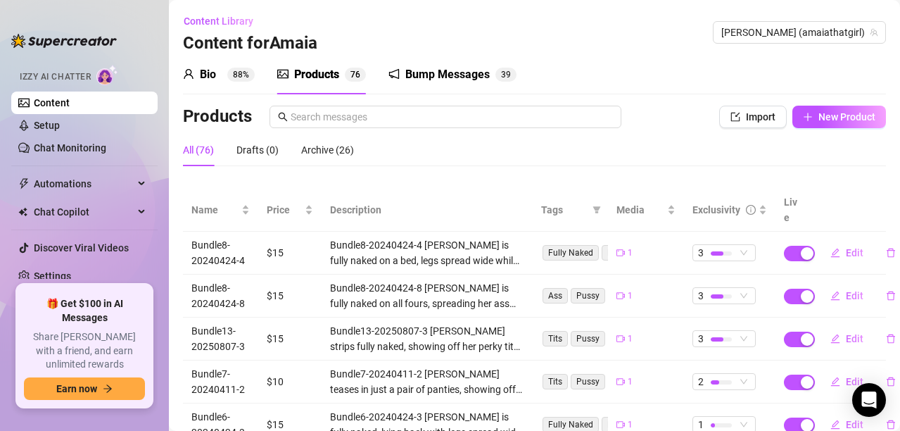
click at [427, 79] on div "Bump Messages" at bounding box center [447, 74] width 84 height 17
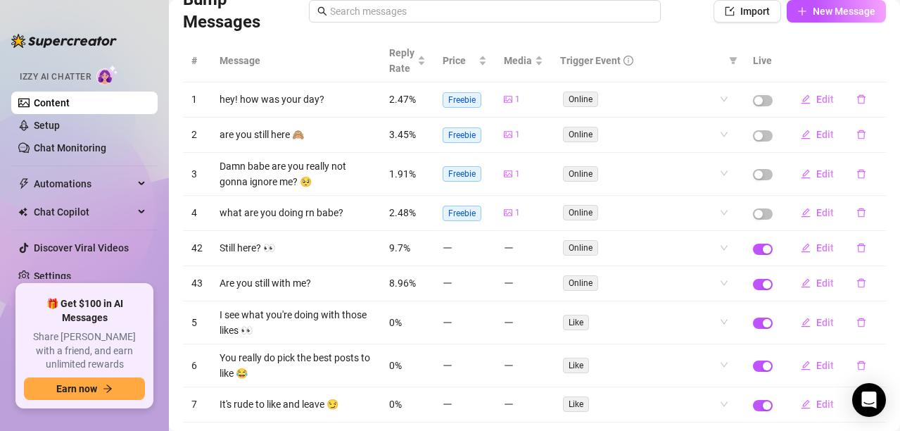
scroll to position [68, 0]
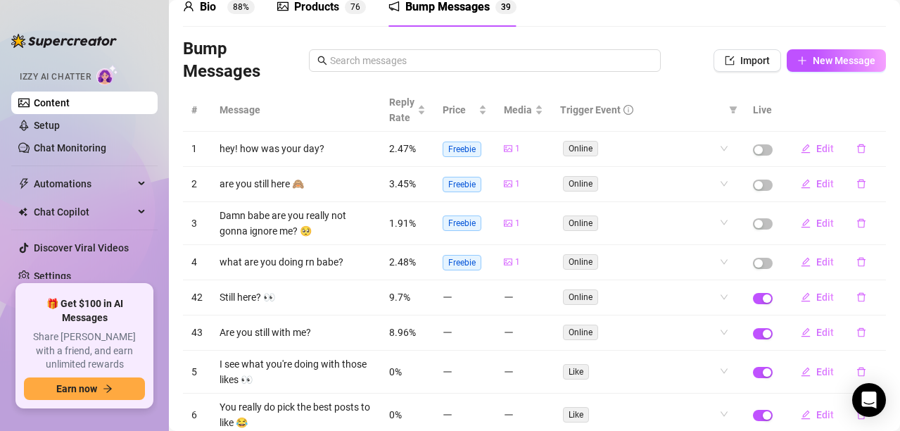
click at [70, 108] on link "Content" at bounding box center [52, 102] width 36 height 11
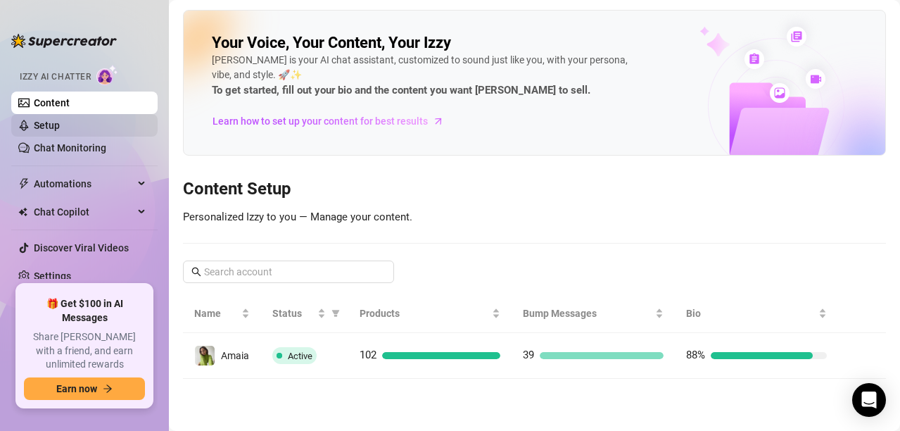
click at [48, 128] on link "Setup" at bounding box center [47, 125] width 26 height 11
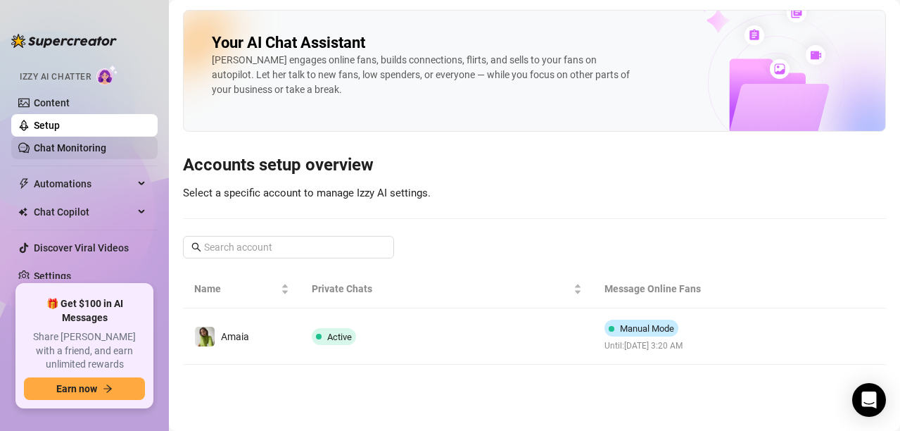
click at [68, 147] on link "Chat Monitoring" at bounding box center [70, 147] width 72 height 11
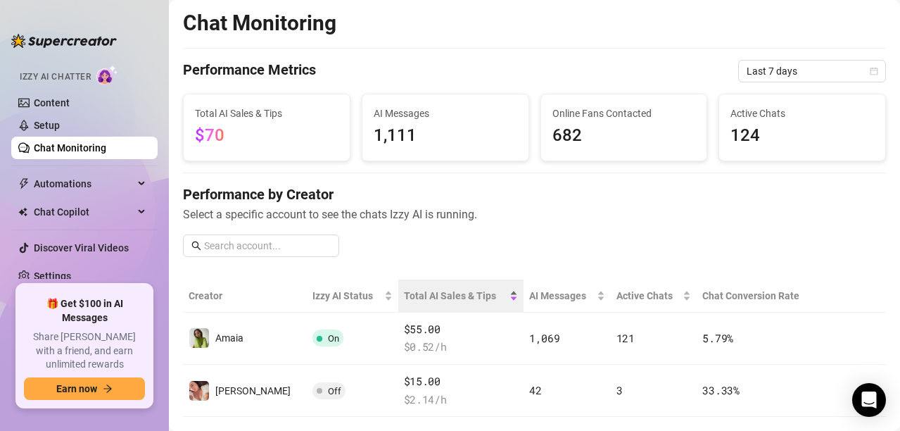
scroll to position [27, 0]
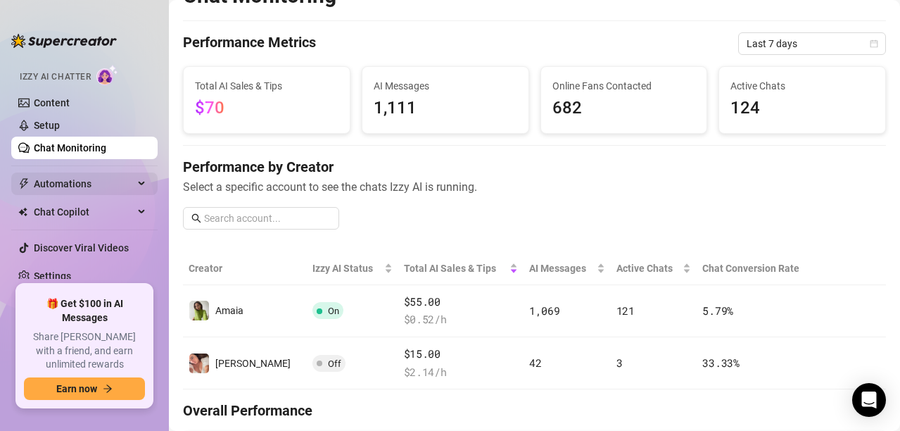
click at [96, 182] on span "Automations" at bounding box center [84, 183] width 100 height 23
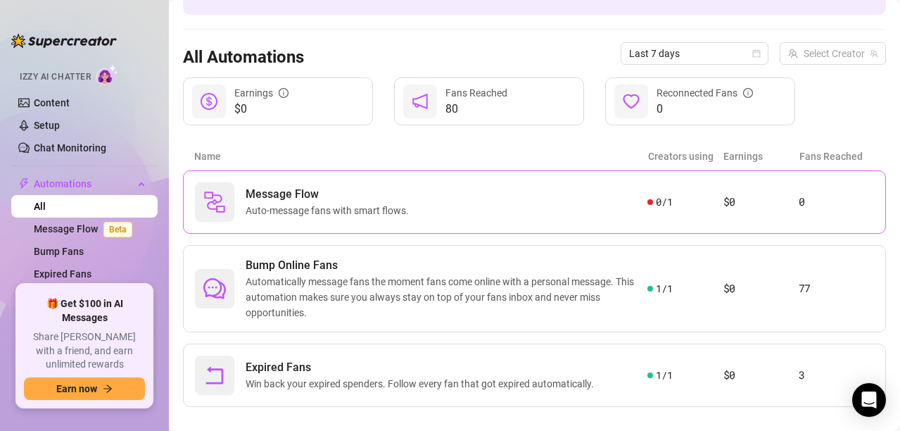
scroll to position [123, 0]
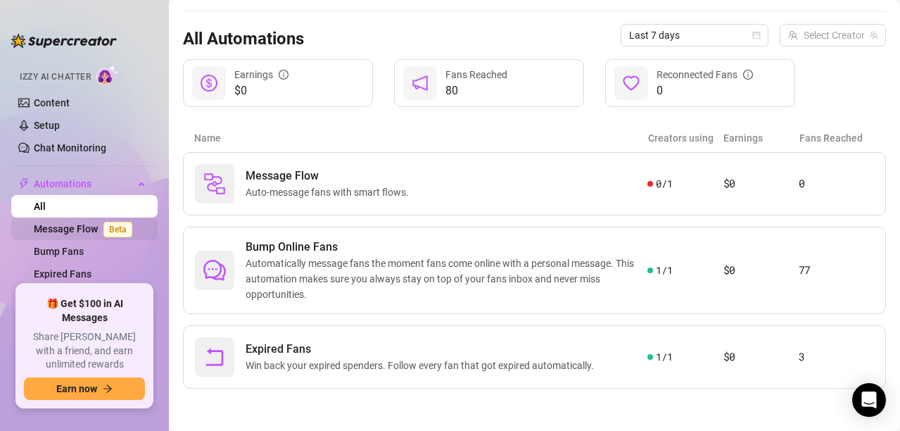
click at [88, 234] on link "Message Flow Beta" at bounding box center [86, 228] width 104 height 11
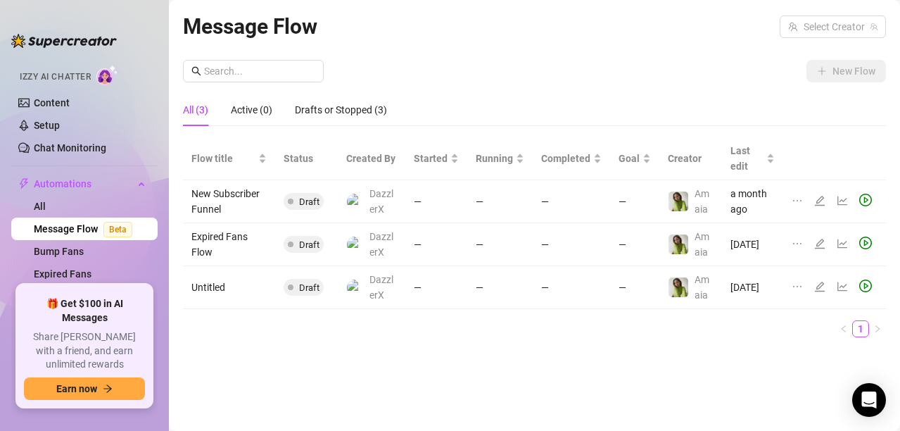
click at [333, 182] on td "Draft" at bounding box center [306, 201] width 63 height 43
click at [262, 198] on td "New Subscriber Funnel" at bounding box center [229, 201] width 92 height 43
click at [260, 200] on td "New Subscriber Funnel" at bounding box center [229, 201] width 92 height 43
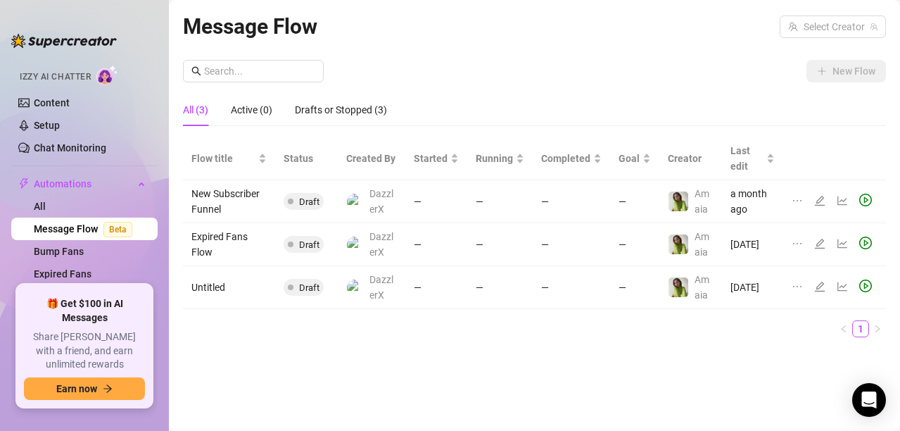
click at [286, 217] on td "Draft" at bounding box center [306, 201] width 63 height 43
click at [340, 214] on td "DazzlerX" at bounding box center [371, 201] width 67 height 43
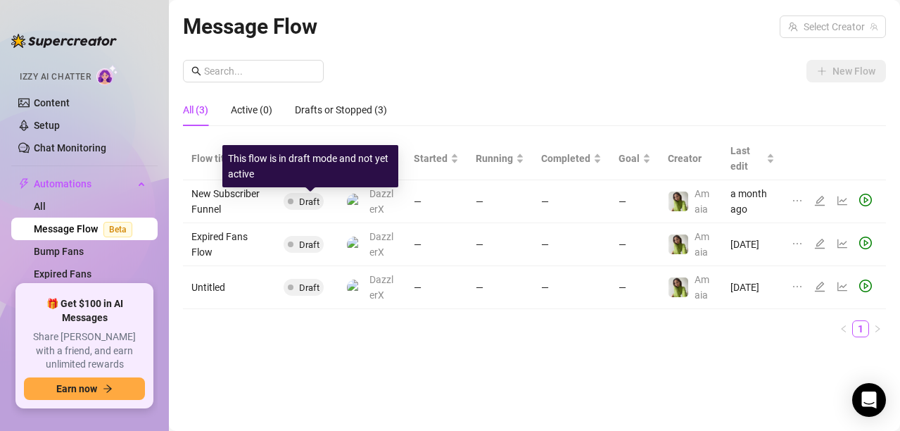
click at [310, 201] on span "Draft" at bounding box center [309, 201] width 20 height 11
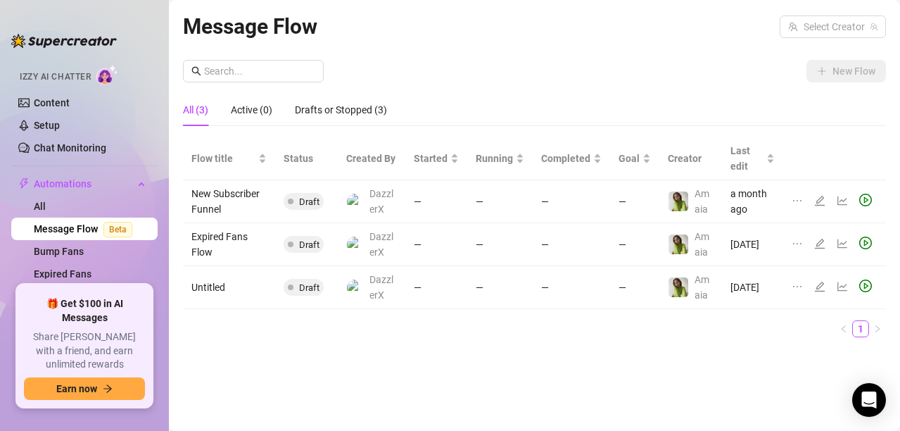
click at [428, 226] on td "—" at bounding box center [436, 244] width 62 height 43
click at [822, 203] on icon "edit" at bounding box center [819, 200] width 11 height 11
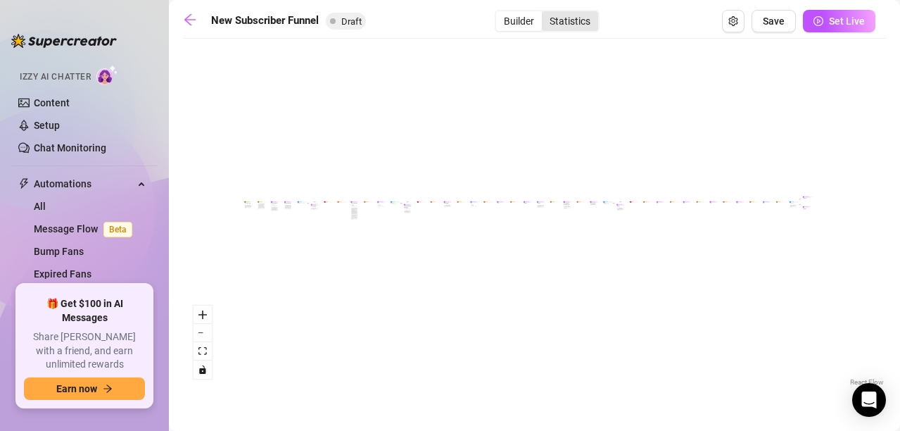
click at [573, 25] on div "Statistics" at bounding box center [570, 21] width 56 height 20
click at [545, 13] on input "Statistics" at bounding box center [545, 13] width 0 height 0
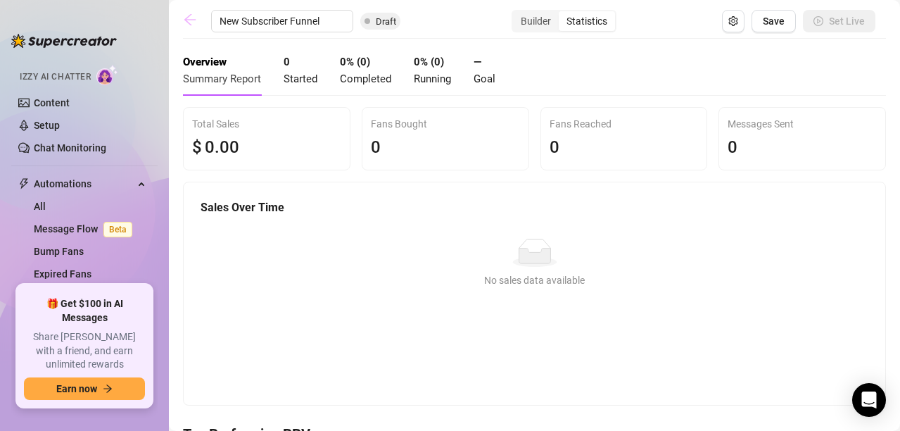
click at [191, 22] on icon "arrow-left" at bounding box center [190, 20] width 14 height 14
